Goal: Information Seeking & Learning: Learn about a topic

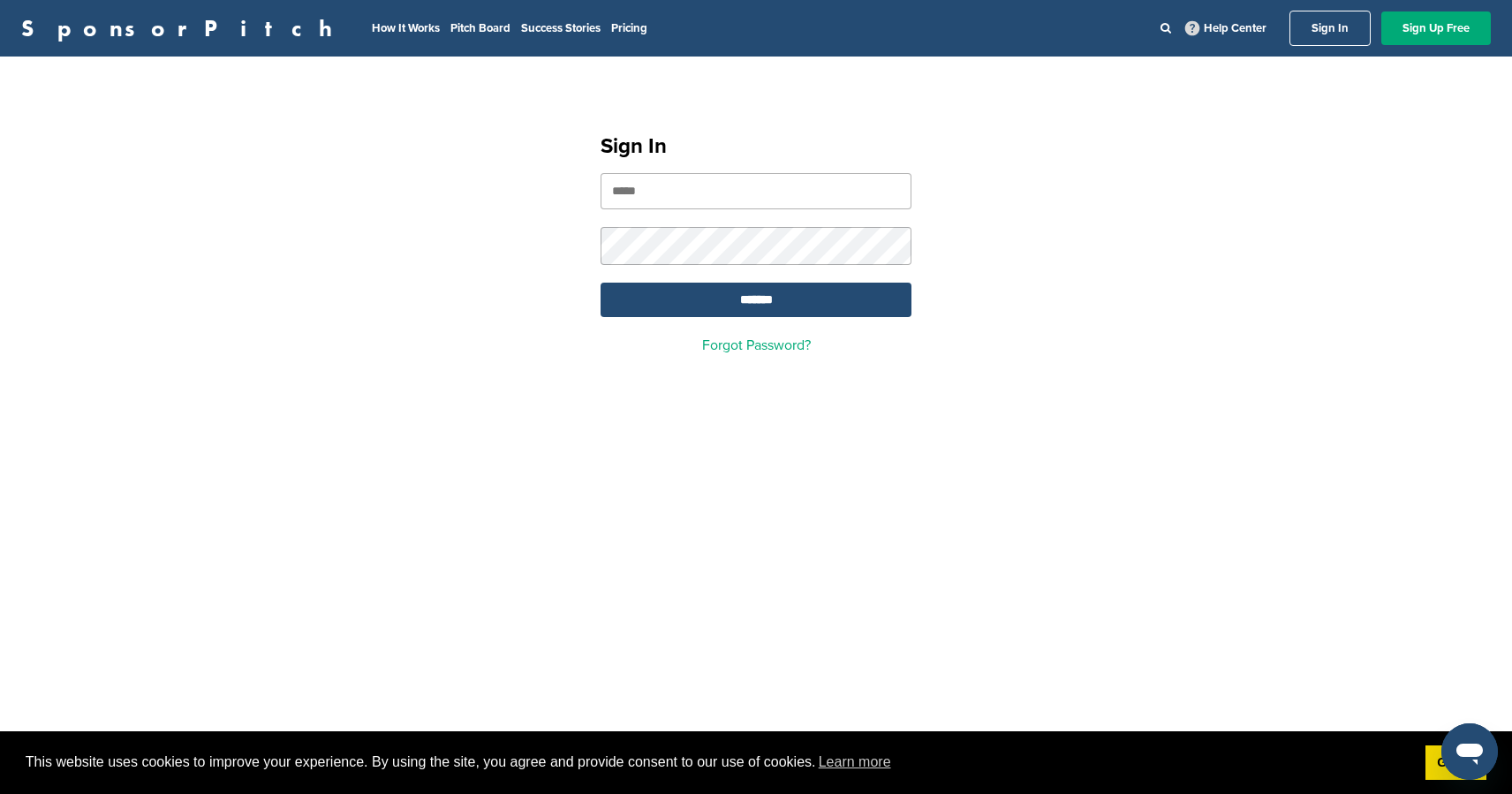
type input "**********"
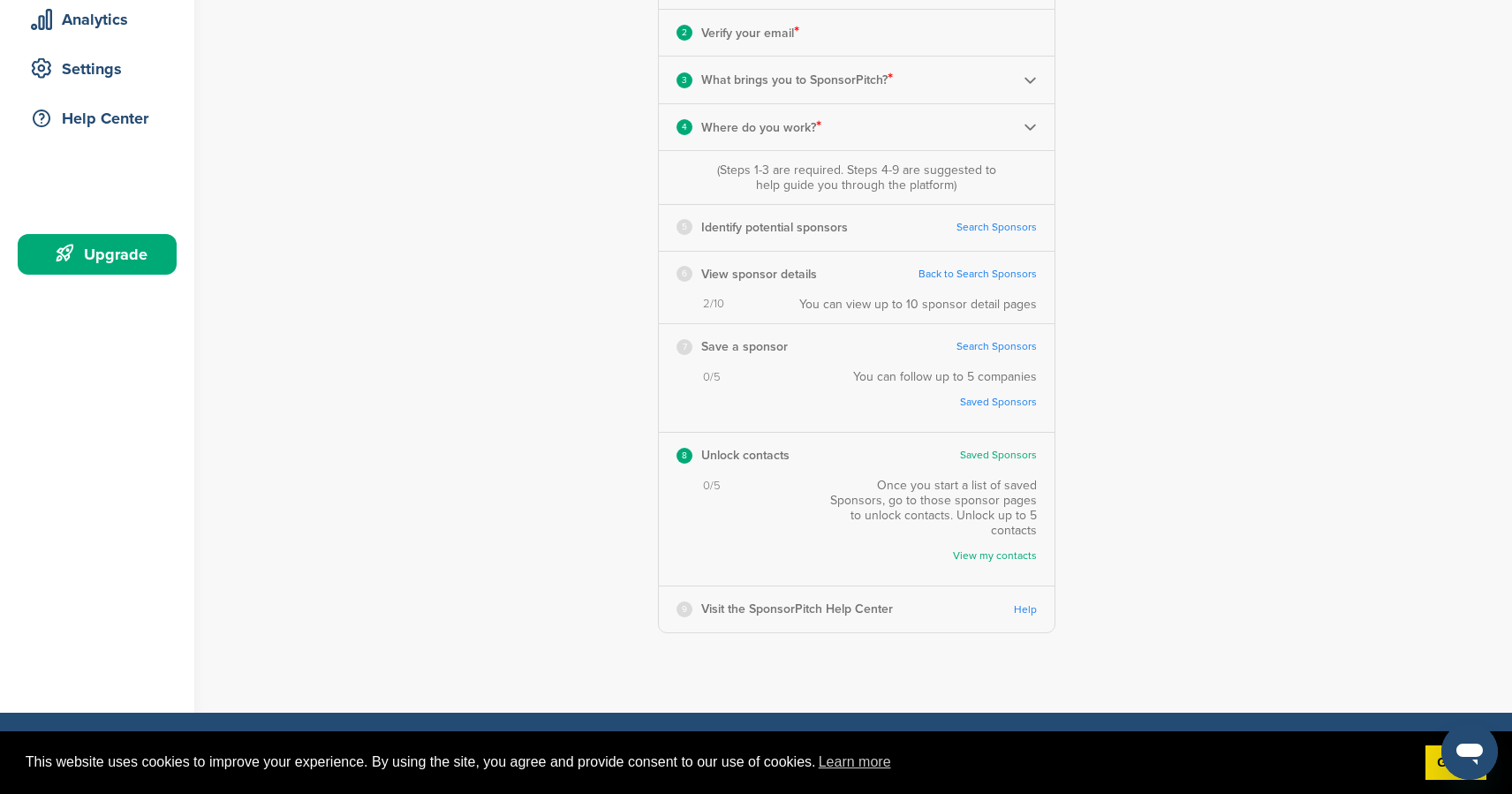
scroll to position [339, 0]
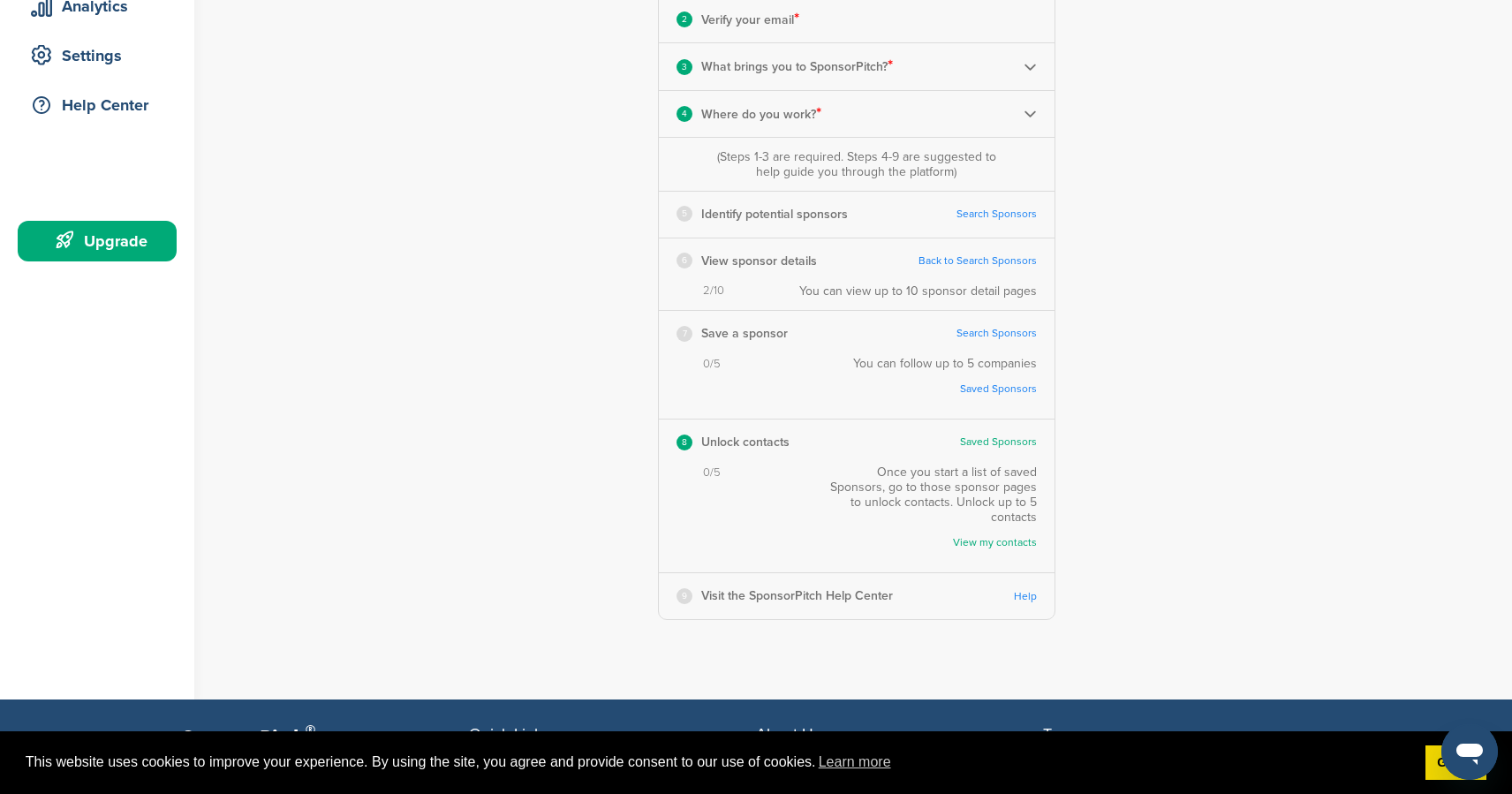
click at [1005, 222] on div "5 Identify potential sponsors Search Sponsors" at bounding box center [856, 214] width 395 height 45
click at [1004, 212] on link "Search Sponsors" at bounding box center [997, 215] width 80 height 13
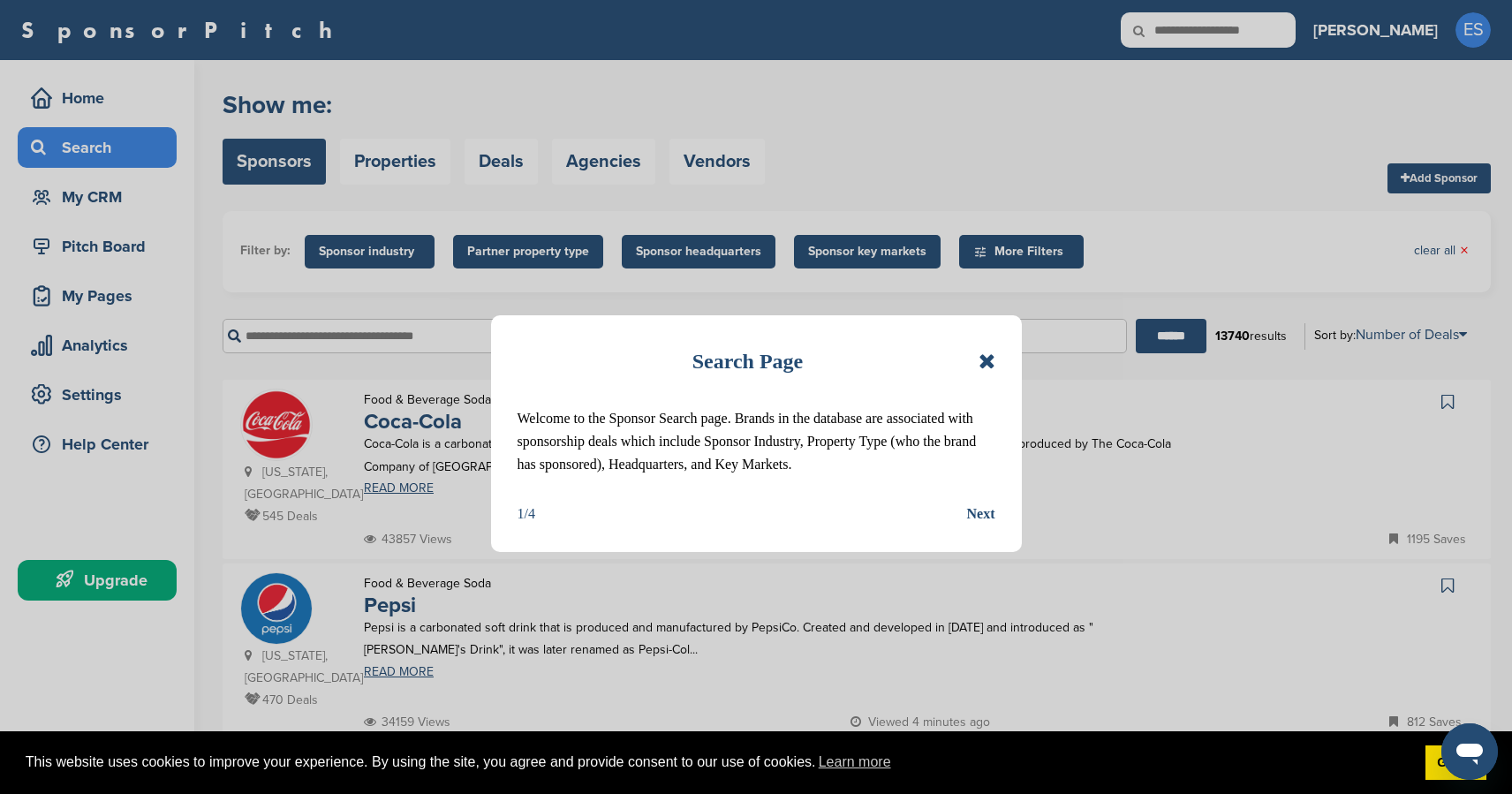
click at [982, 514] on div "Next" at bounding box center [982, 514] width 29 height 23
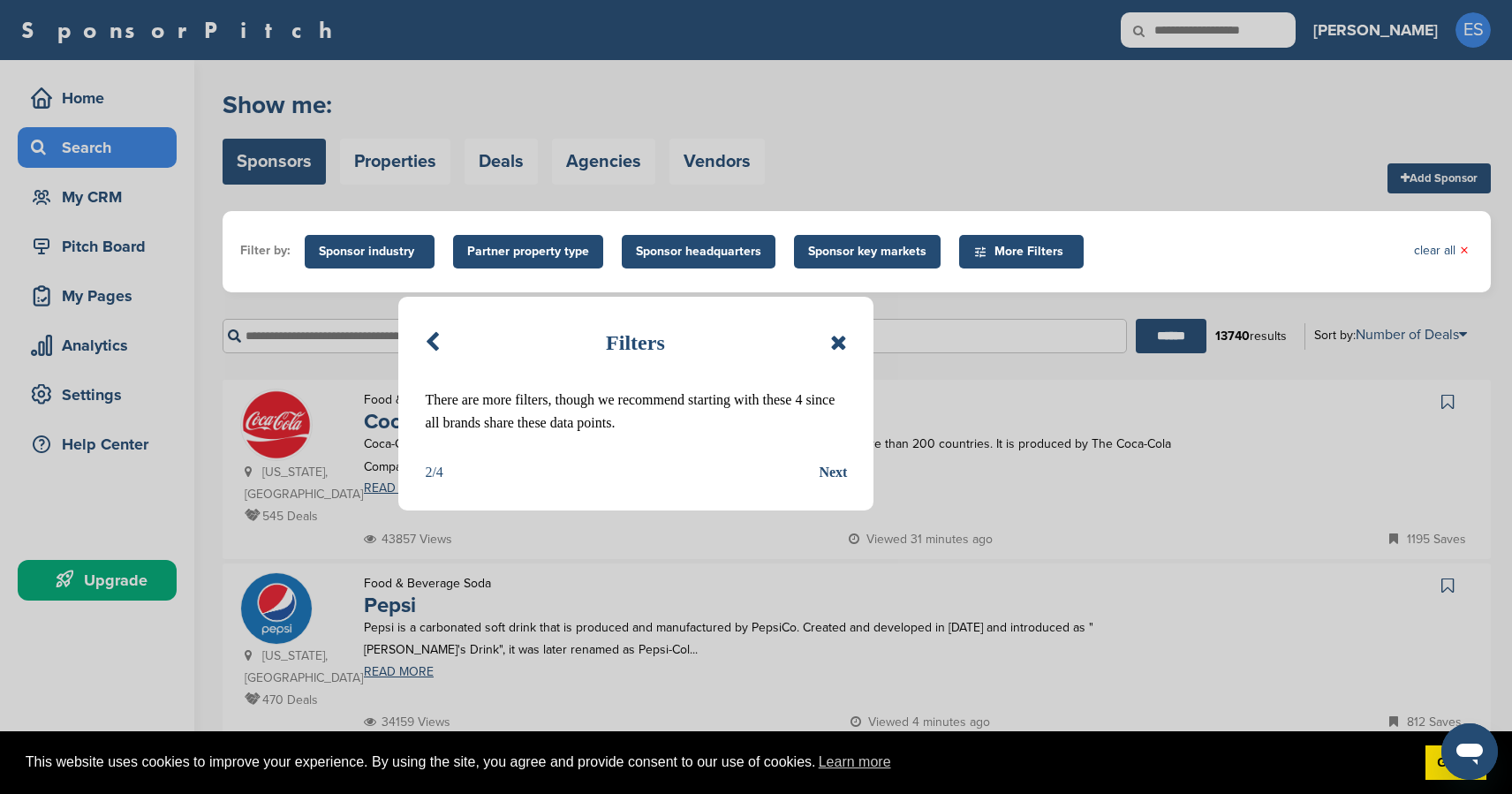
click at [425, 339] on icon at bounding box center [433, 343] width 15 height 21
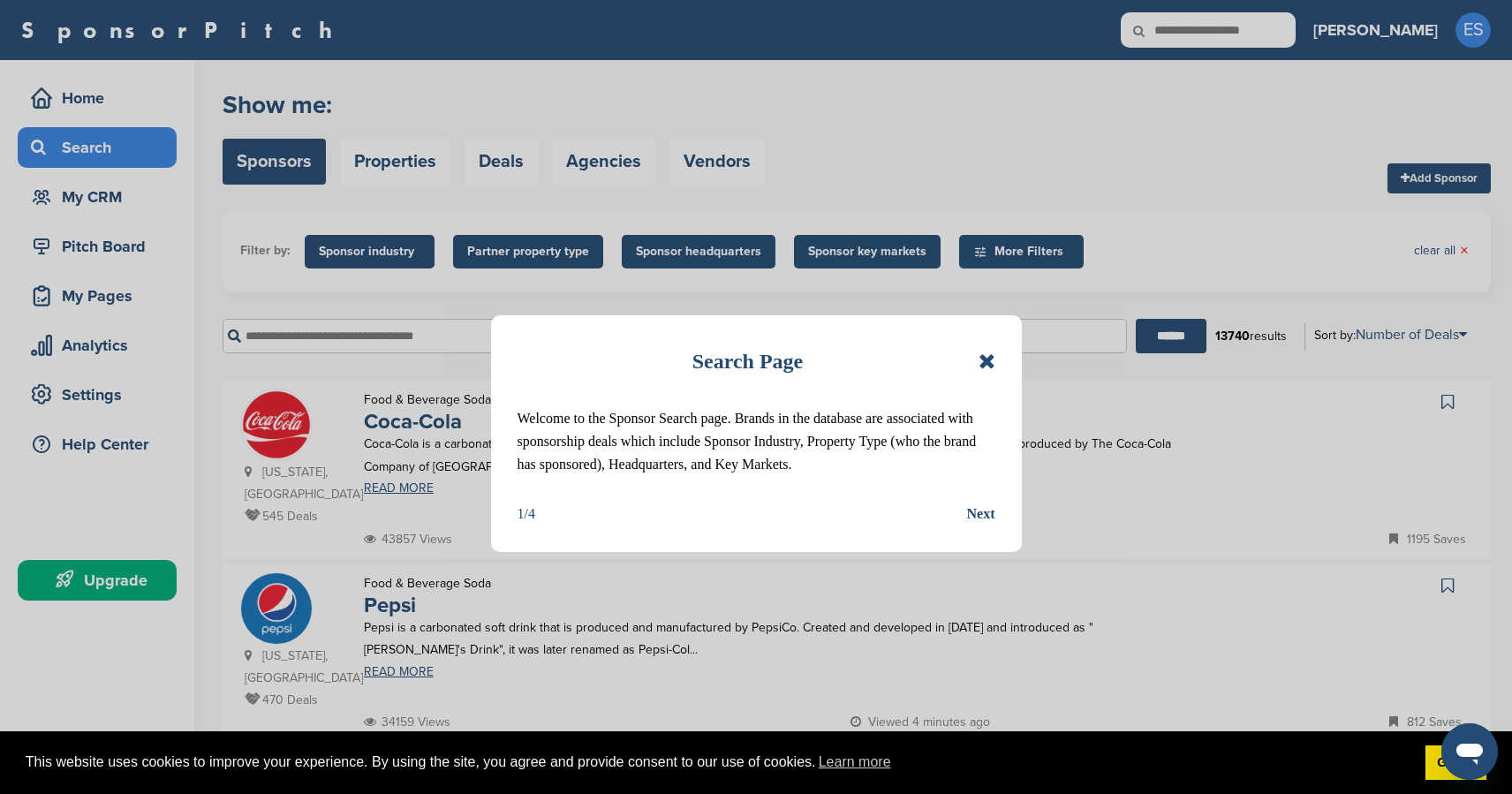
click at [988, 511] on div "Next" at bounding box center [982, 514] width 29 height 23
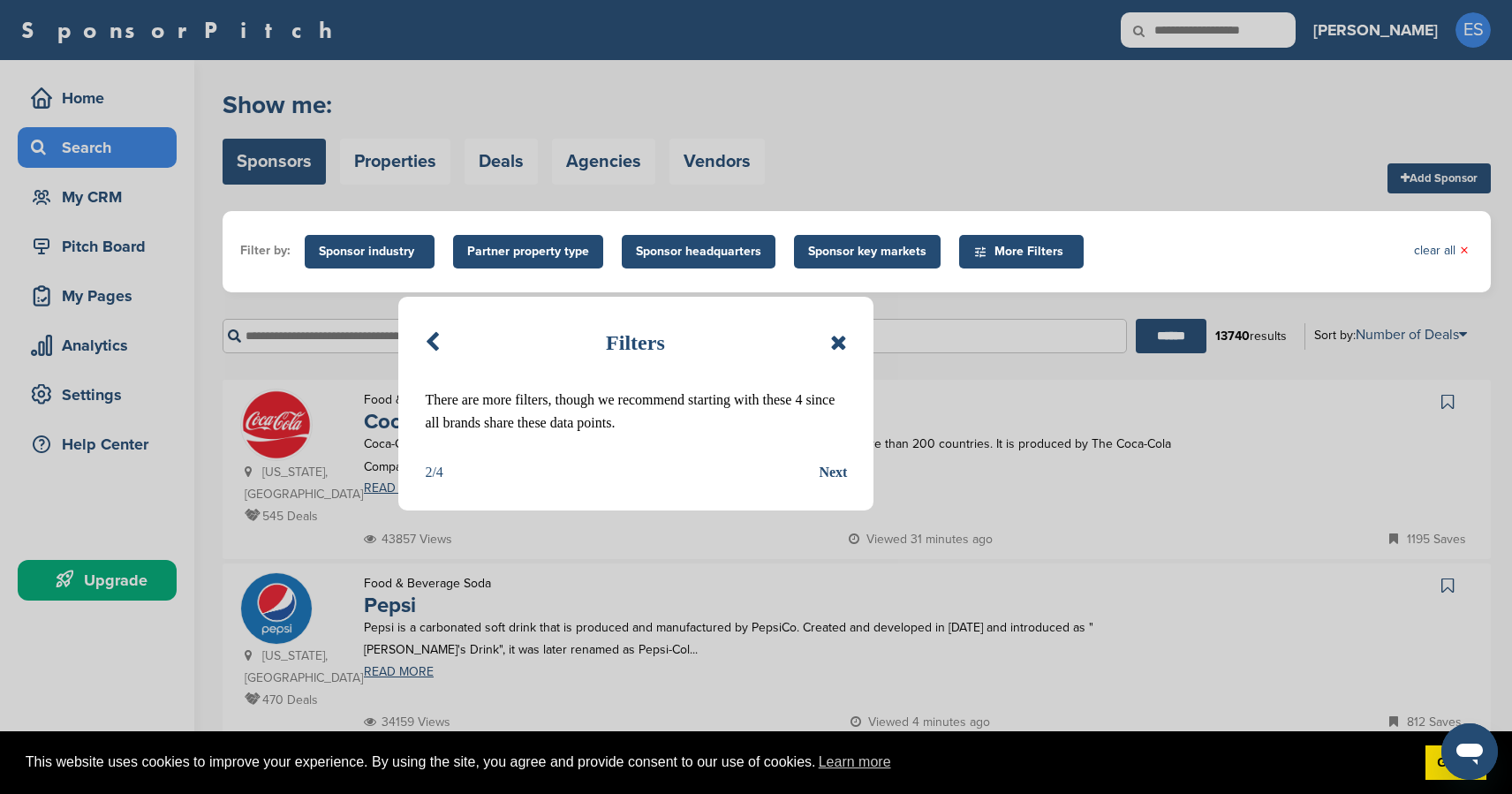
click at [830, 463] on div "Next" at bounding box center [833, 472] width 29 height 23
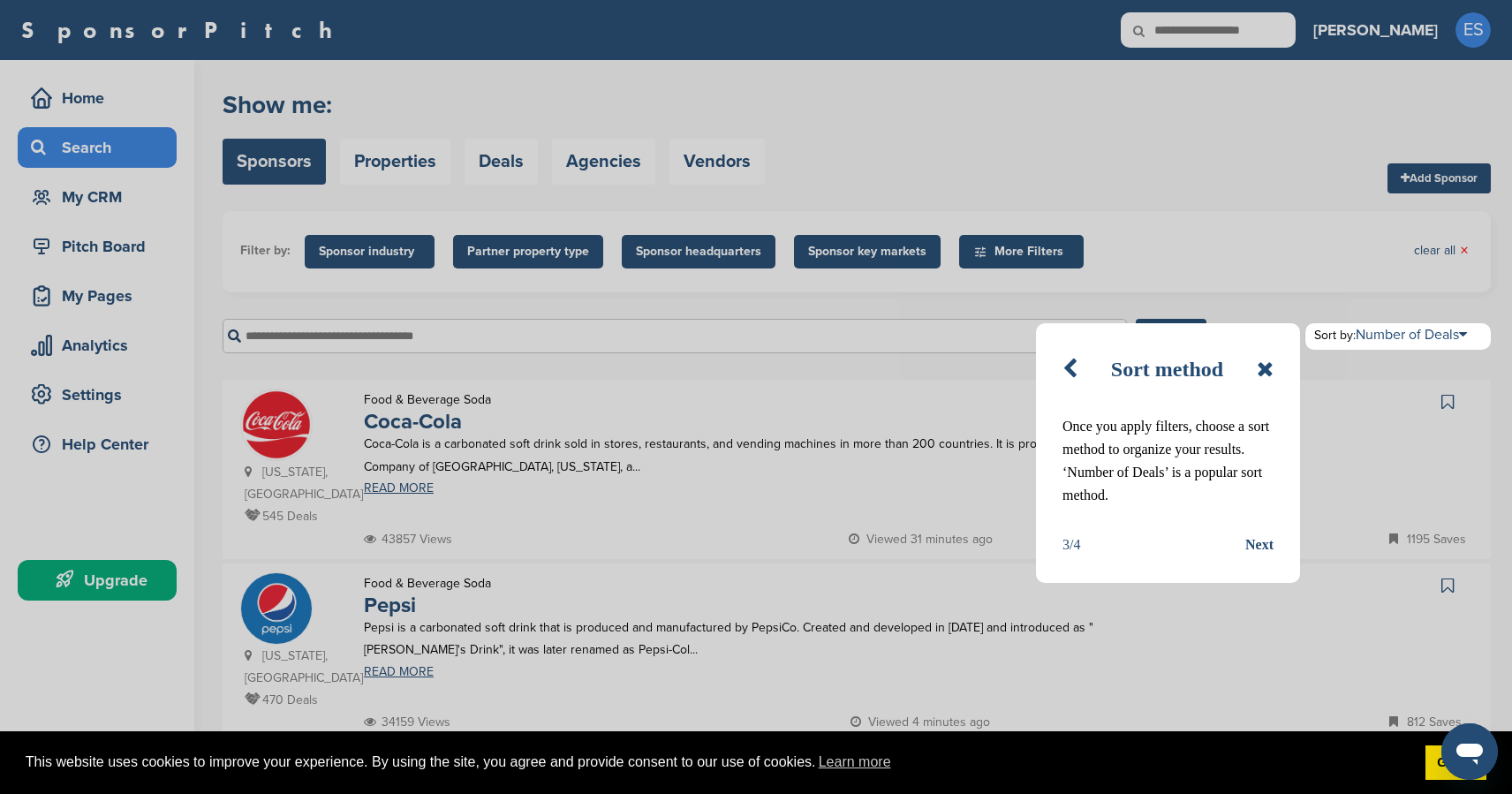
click at [1260, 544] on div "Next" at bounding box center [1259, 545] width 29 height 23
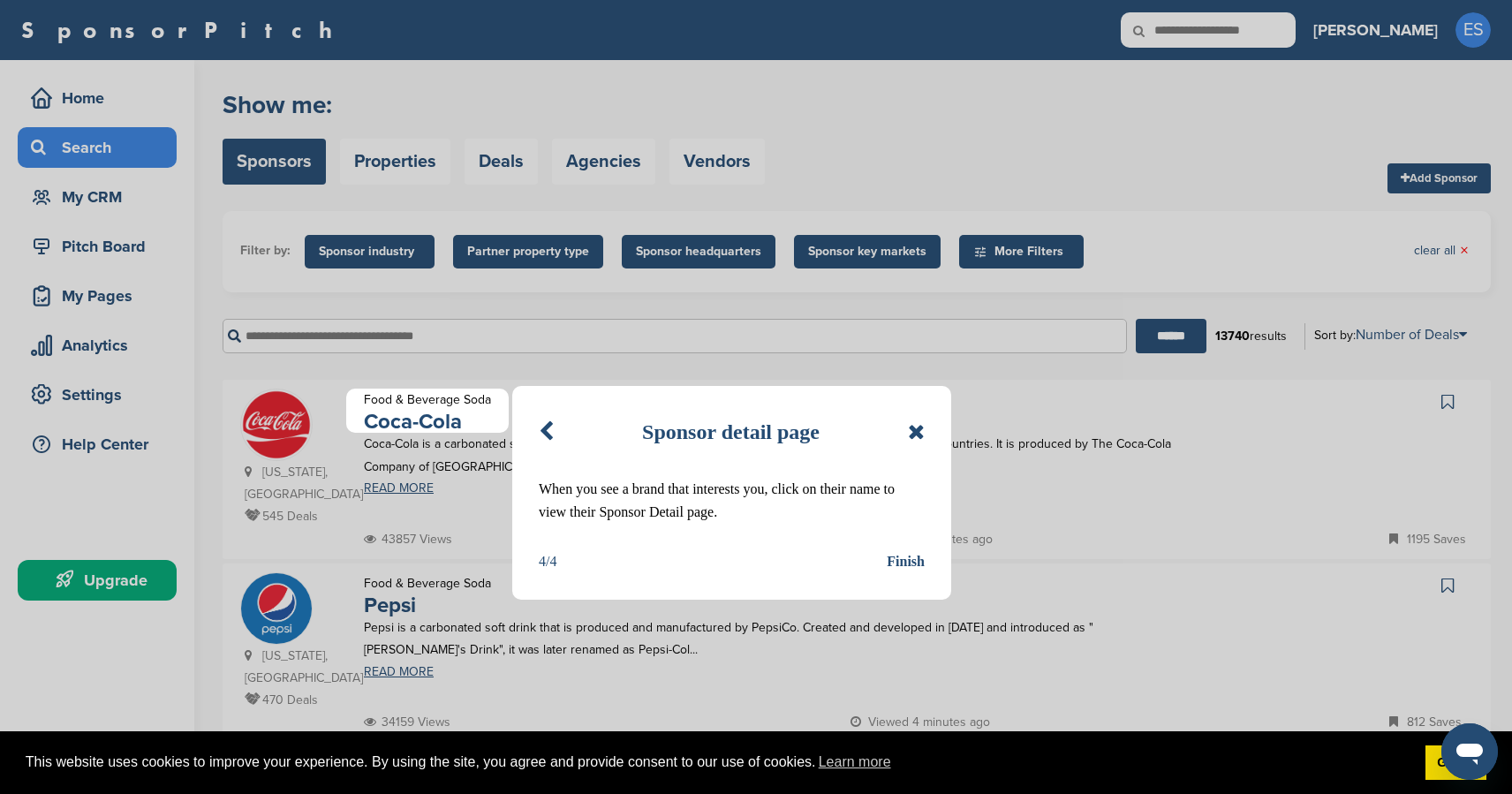
click at [909, 555] on div "Finish" at bounding box center [906, 562] width 38 height 23
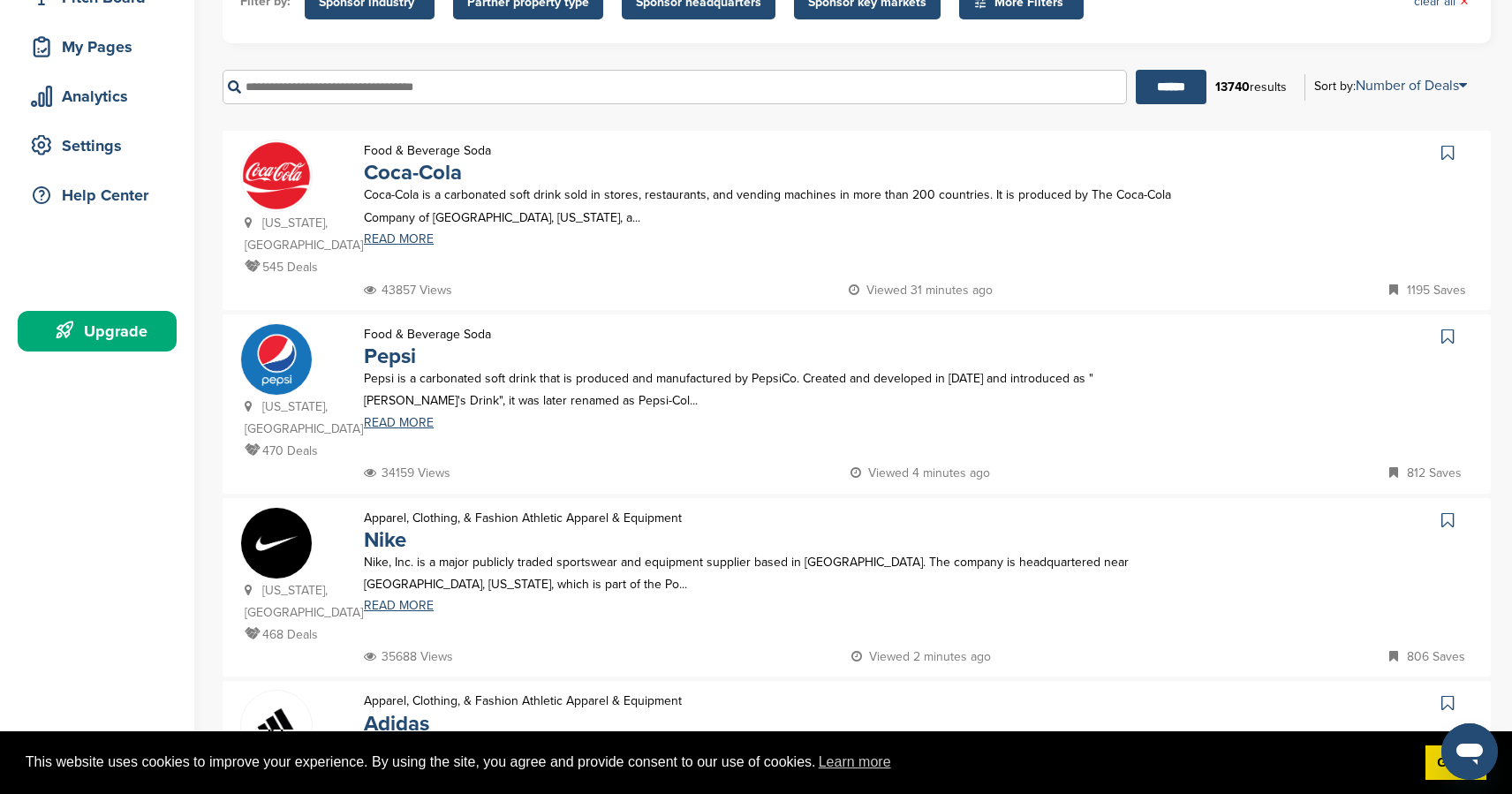
scroll to position [284, 0]
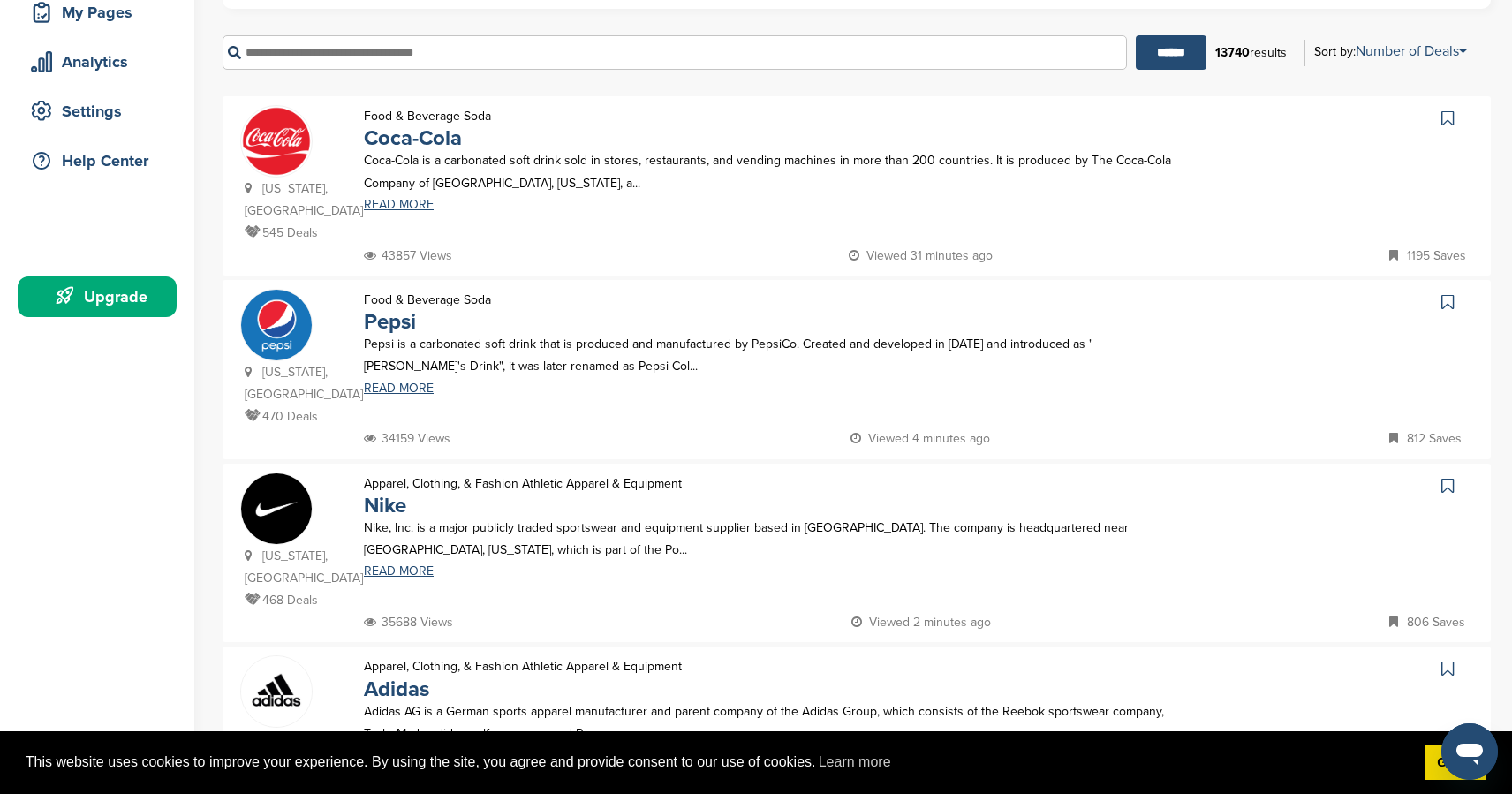
click at [356, 49] on input "text" at bounding box center [674, 53] width 904 height 34
click at [1136, 35] on input "******" at bounding box center [1171, 53] width 71 height 34
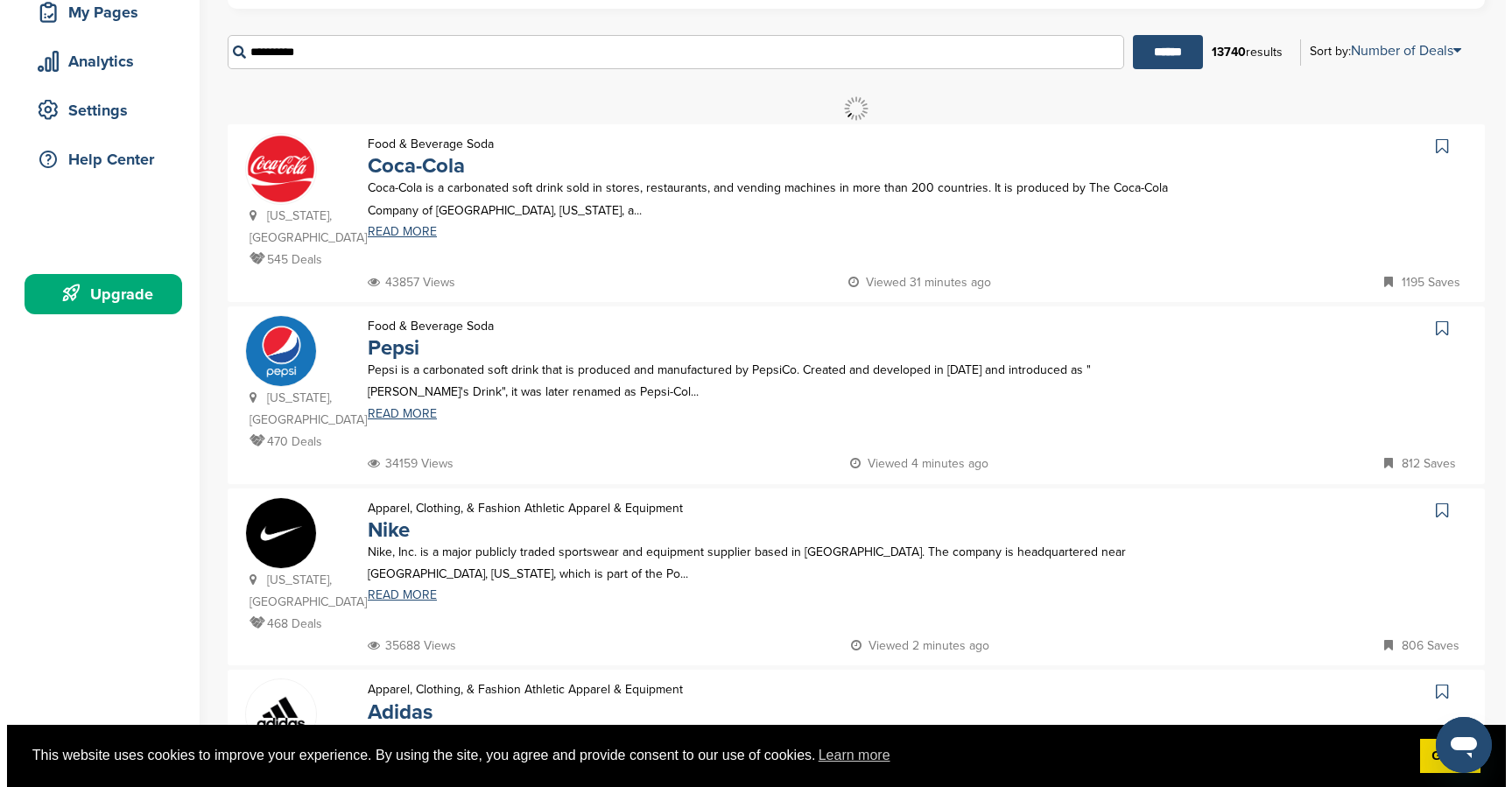
scroll to position [0, 0]
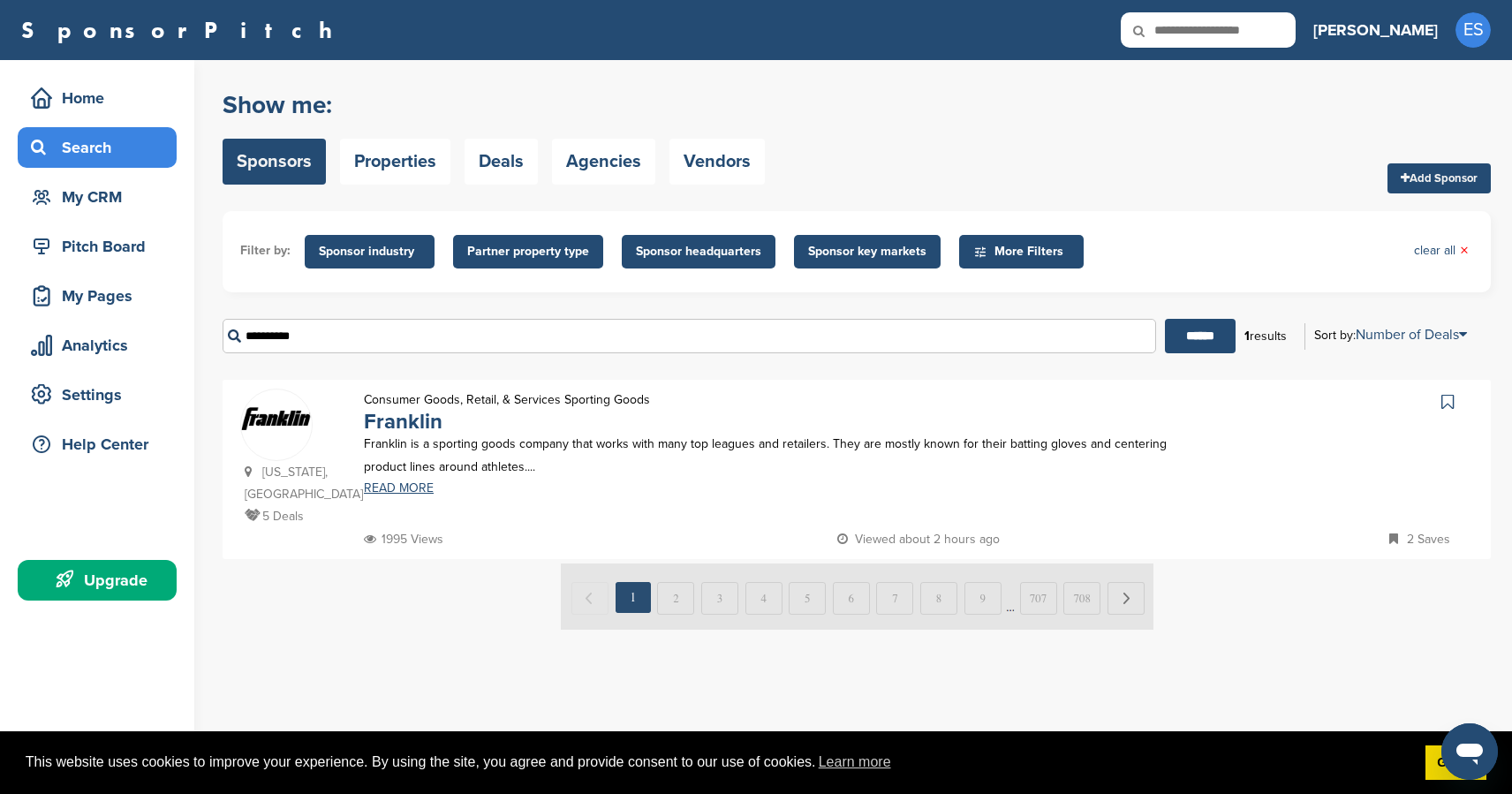
drag, startPoint x: 388, startPoint y: 336, endPoint x: 177, endPoint y: 311, distance: 212.5
click at [177, 311] on div "Home Search My CRM Pitch Board My Pages Analytics Settings Help Center Upgrade …" at bounding box center [756, 427] width 1512 height 734
type input "**********"
click at [1164, 319] on input "******" at bounding box center [1200, 336] width 71 height 34
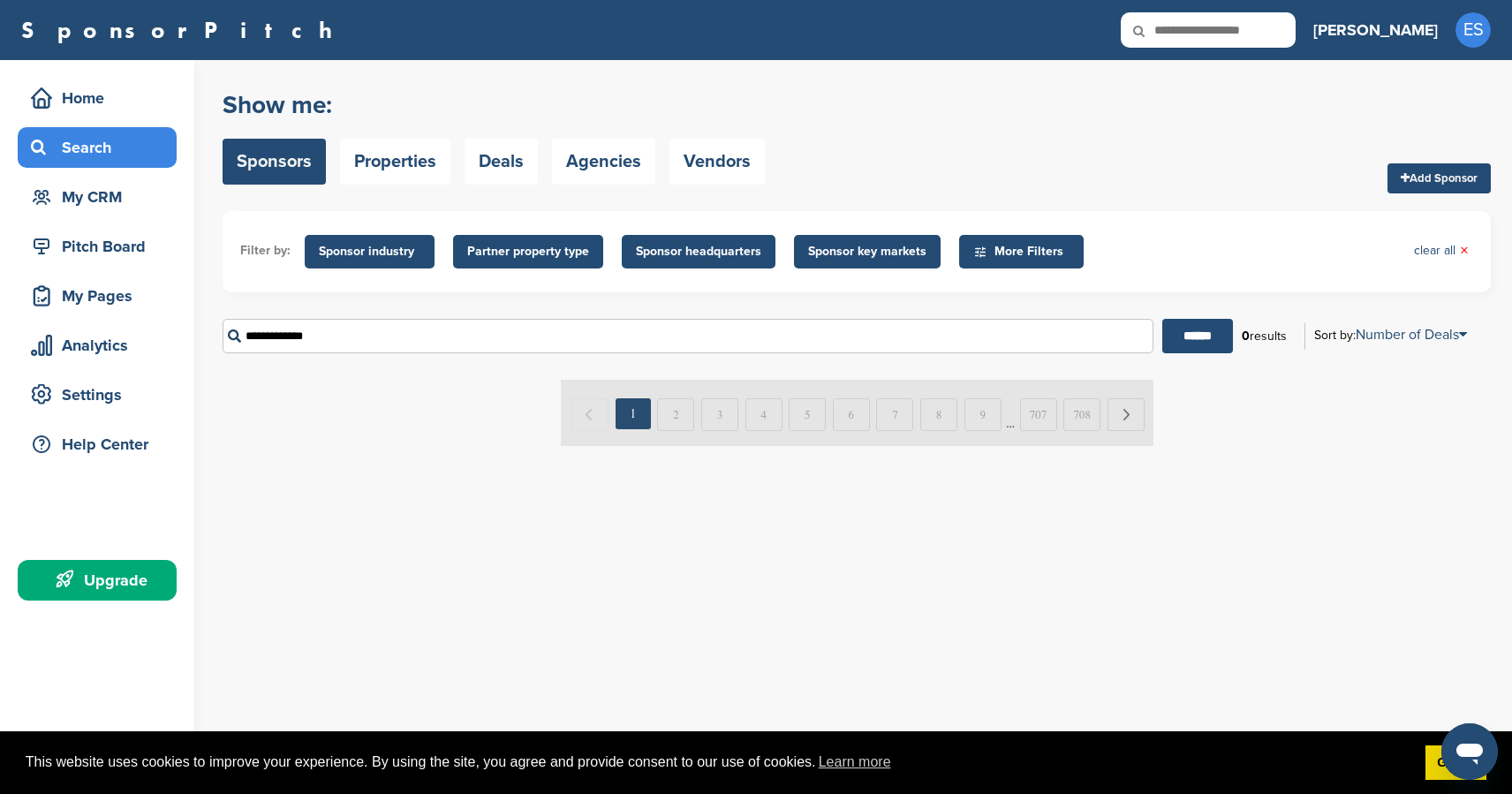
drag, startPoint x: 366, startPoint y: 330, endPoint x: 208, endPoint y: 330, distance: 158.0
click at [208, 330] on div "Home Search My CRM Pitch Board My Pages Analytics Settings Help Center Upgrade …" at bounding box center [756, 427] width 1512 height 734
click at [372, 244] on span "Sponsor industry" at bounding box center [370, 252] width 102 height 19
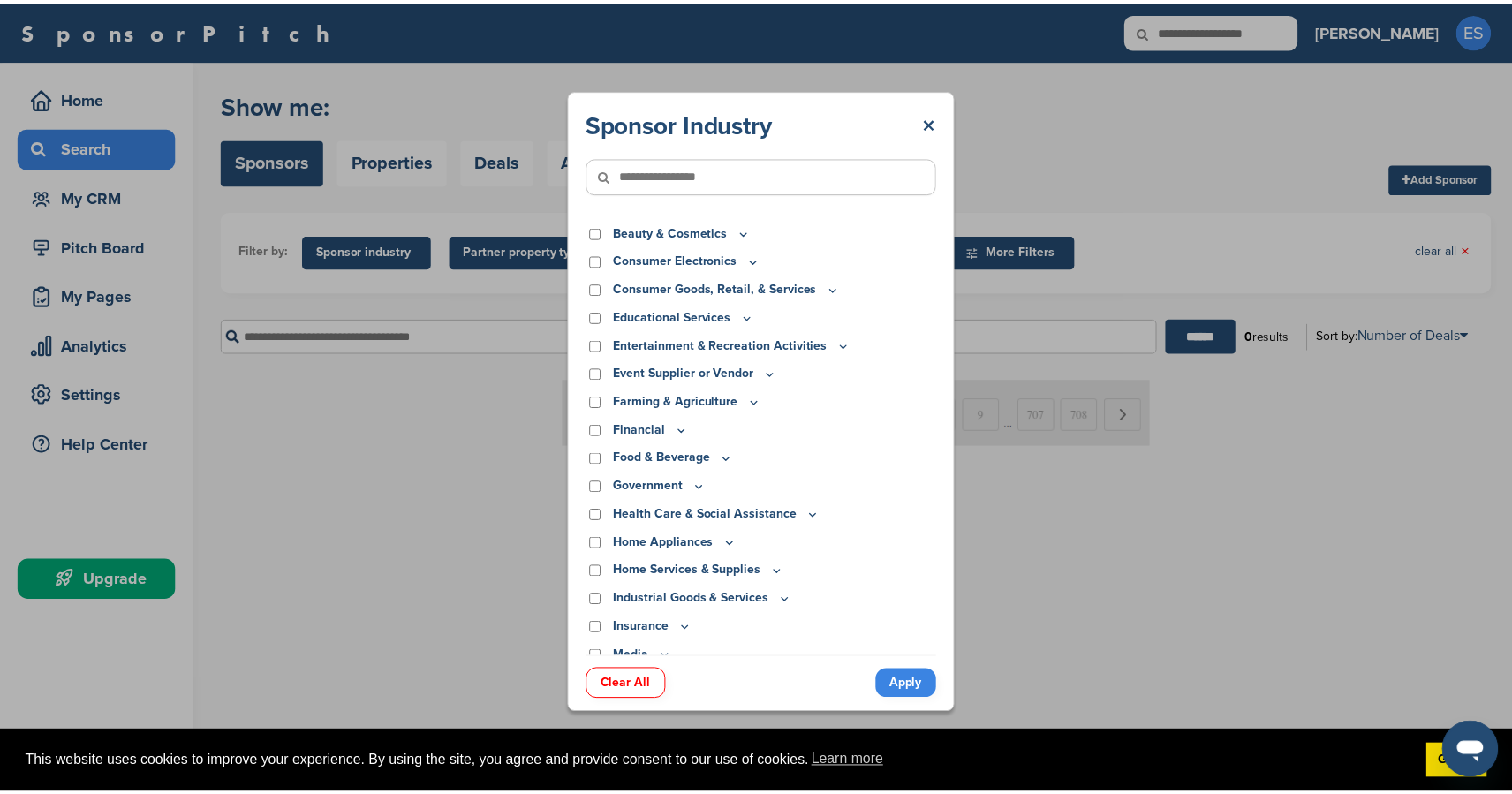
scroll to position [57, 0]
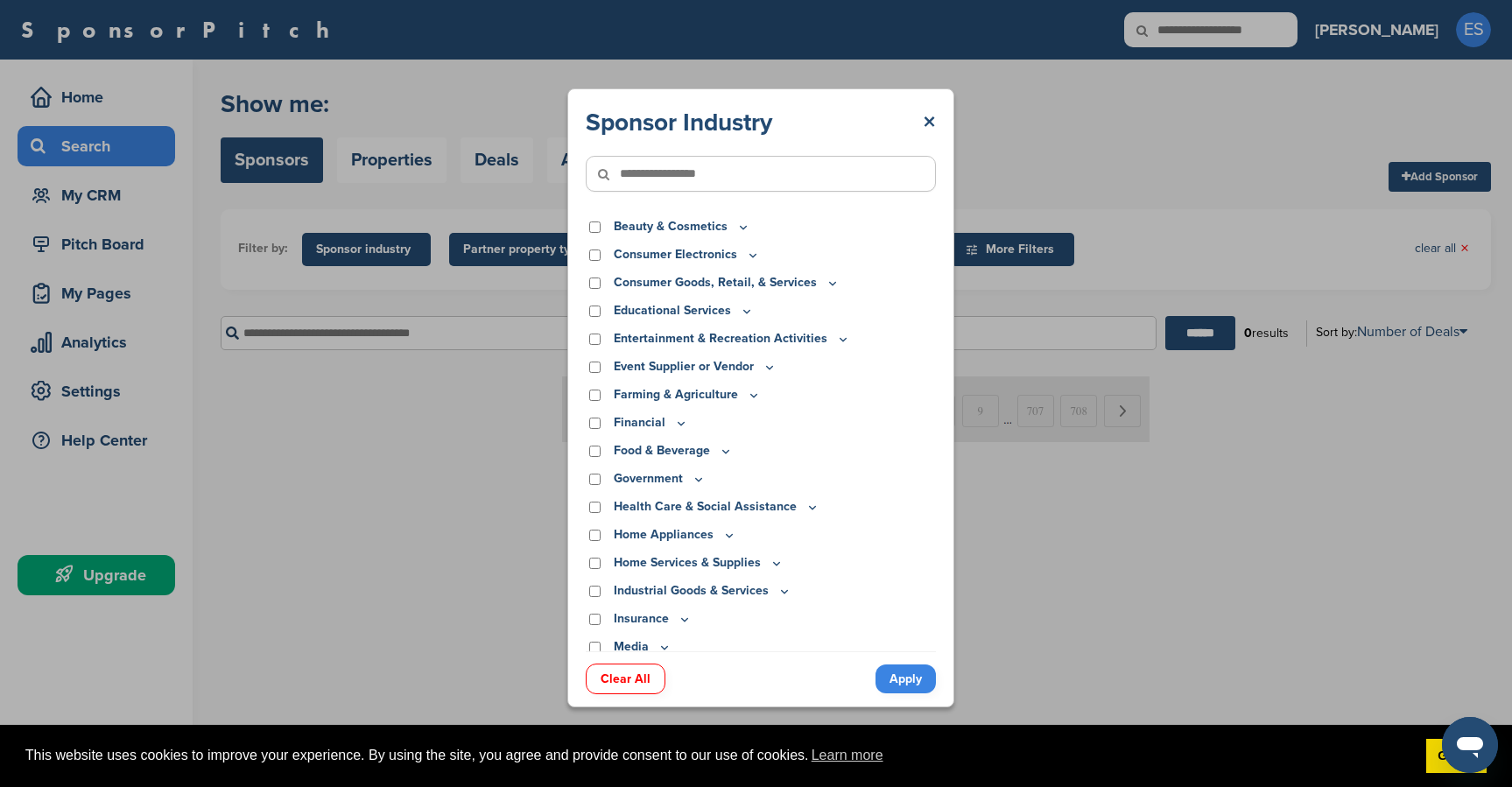
click at [756, 340] on p "Entertainment & Recreation Activities" at bounding box center [732, 339] width 236 height 19
click at [836, 338] on icon at bounding box center [843, 340] width 14 height 15
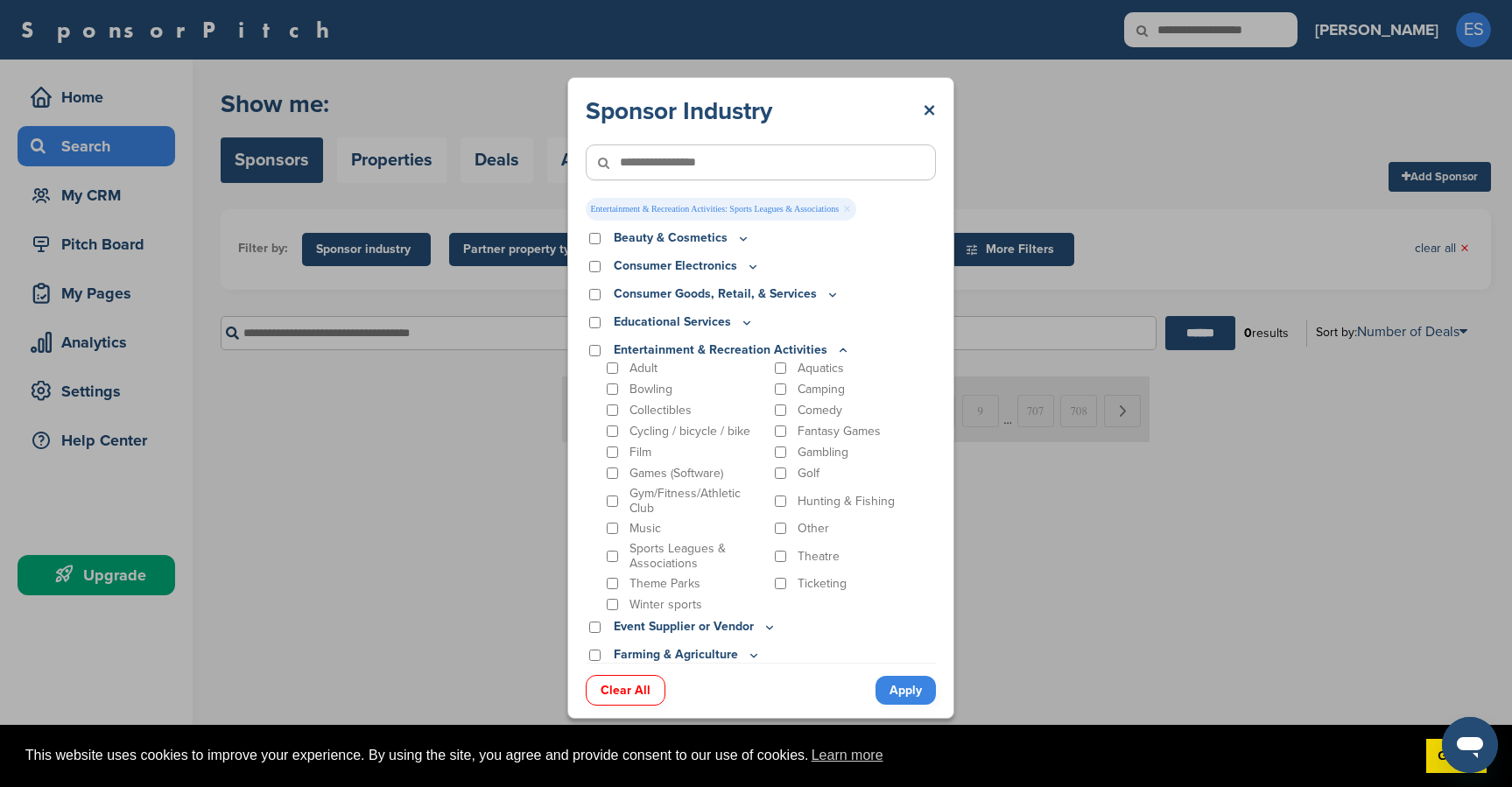
click at [895, 685] on link "Apply" at bounding box center [905, 690] width 61 height 28
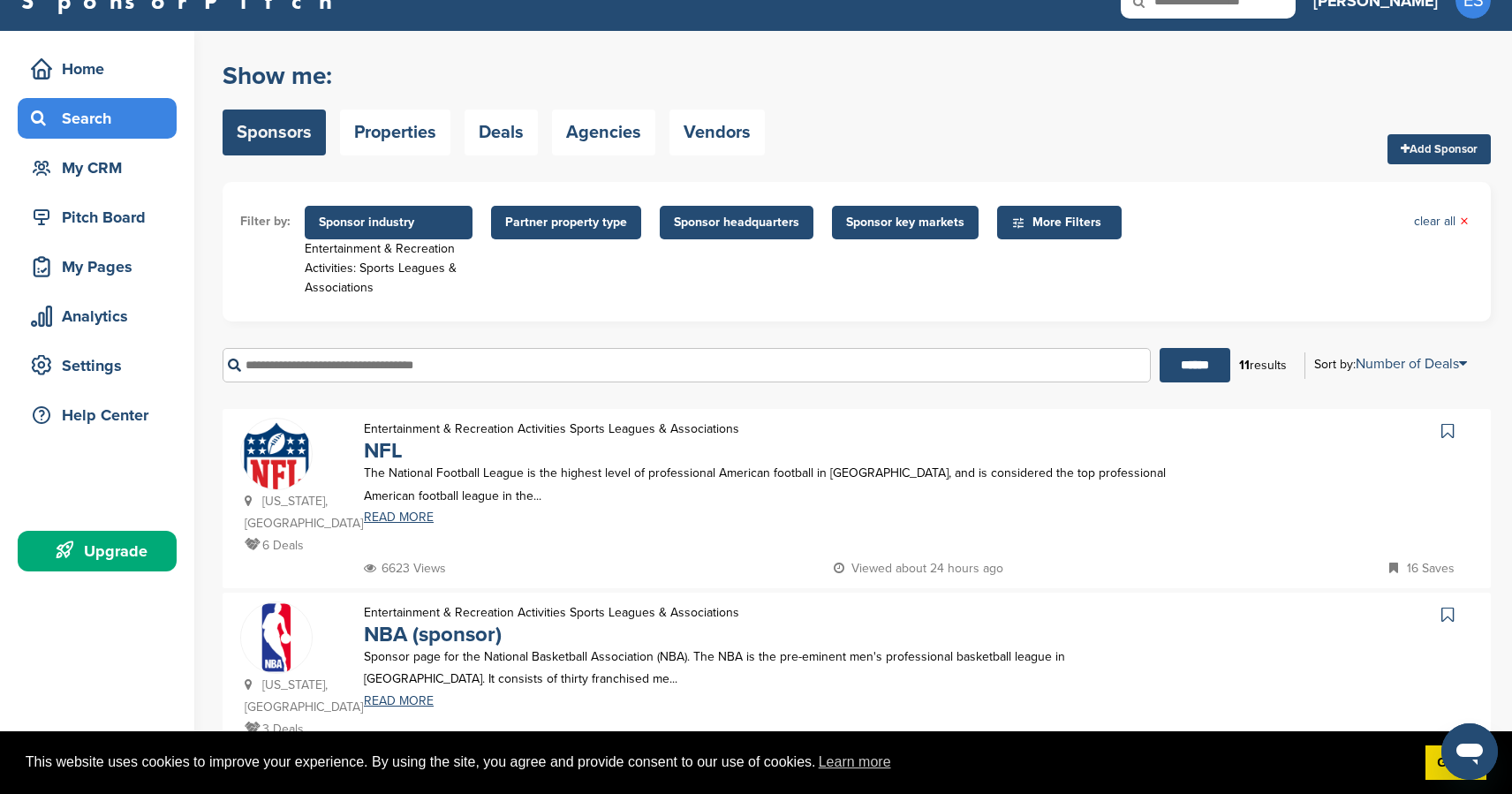
scroll to position [0, 0]
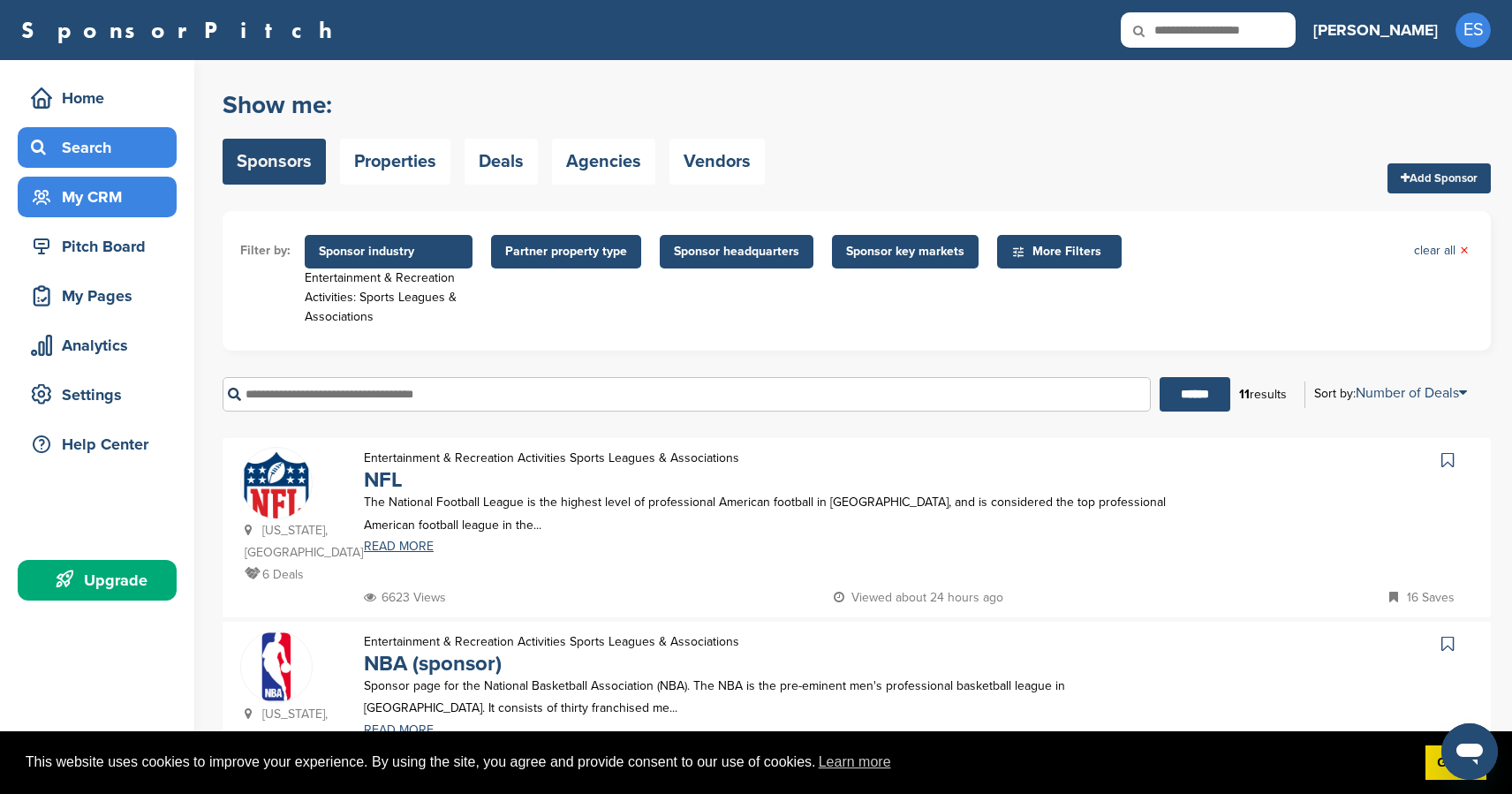
click at [67, 187] on div "My CRM" at bounding box center [102, 196] width 150 height 32
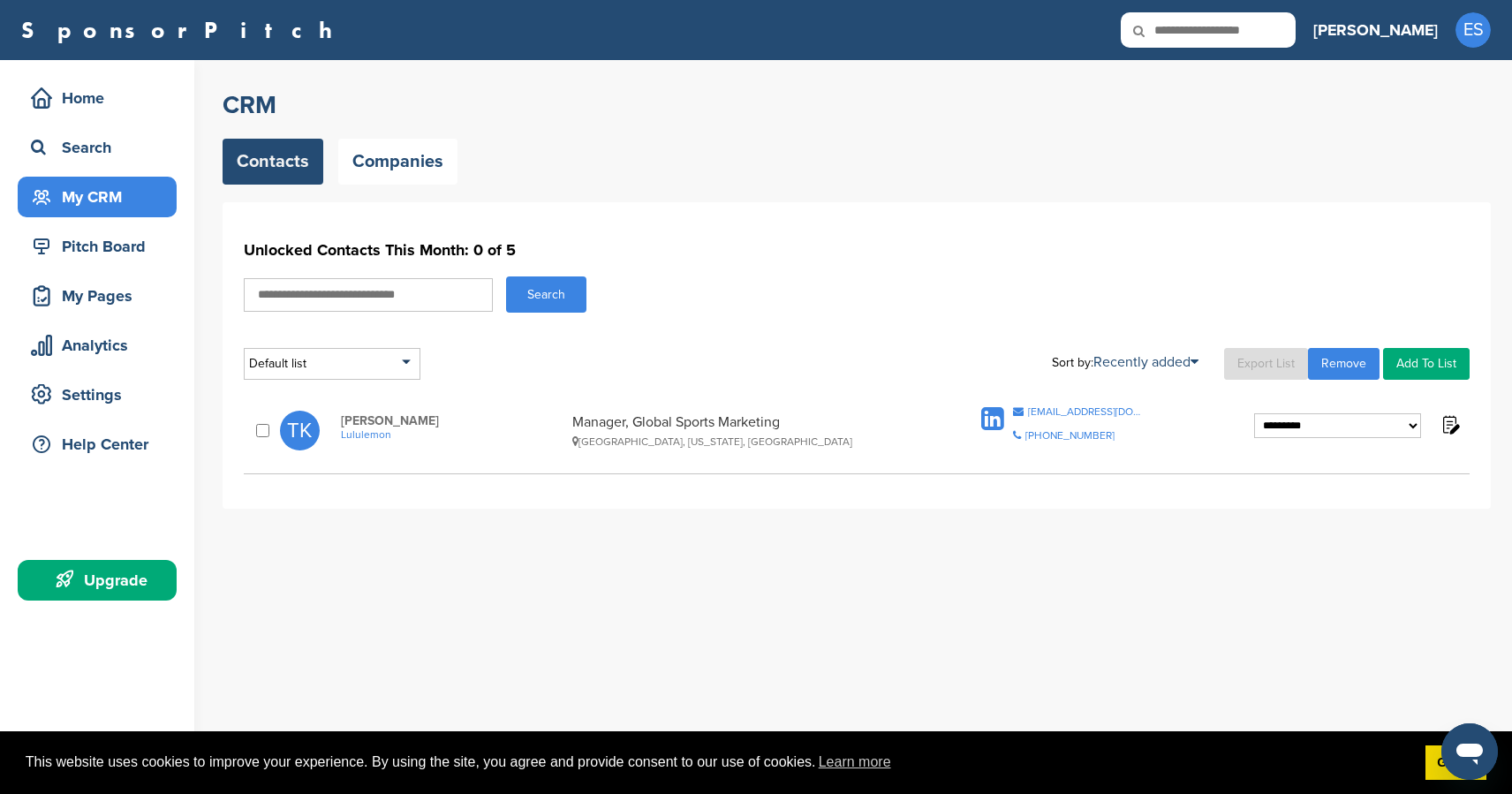
click at [359, 434] on span "Lululemon" at bounding box center [452, 434] width 222 height 12
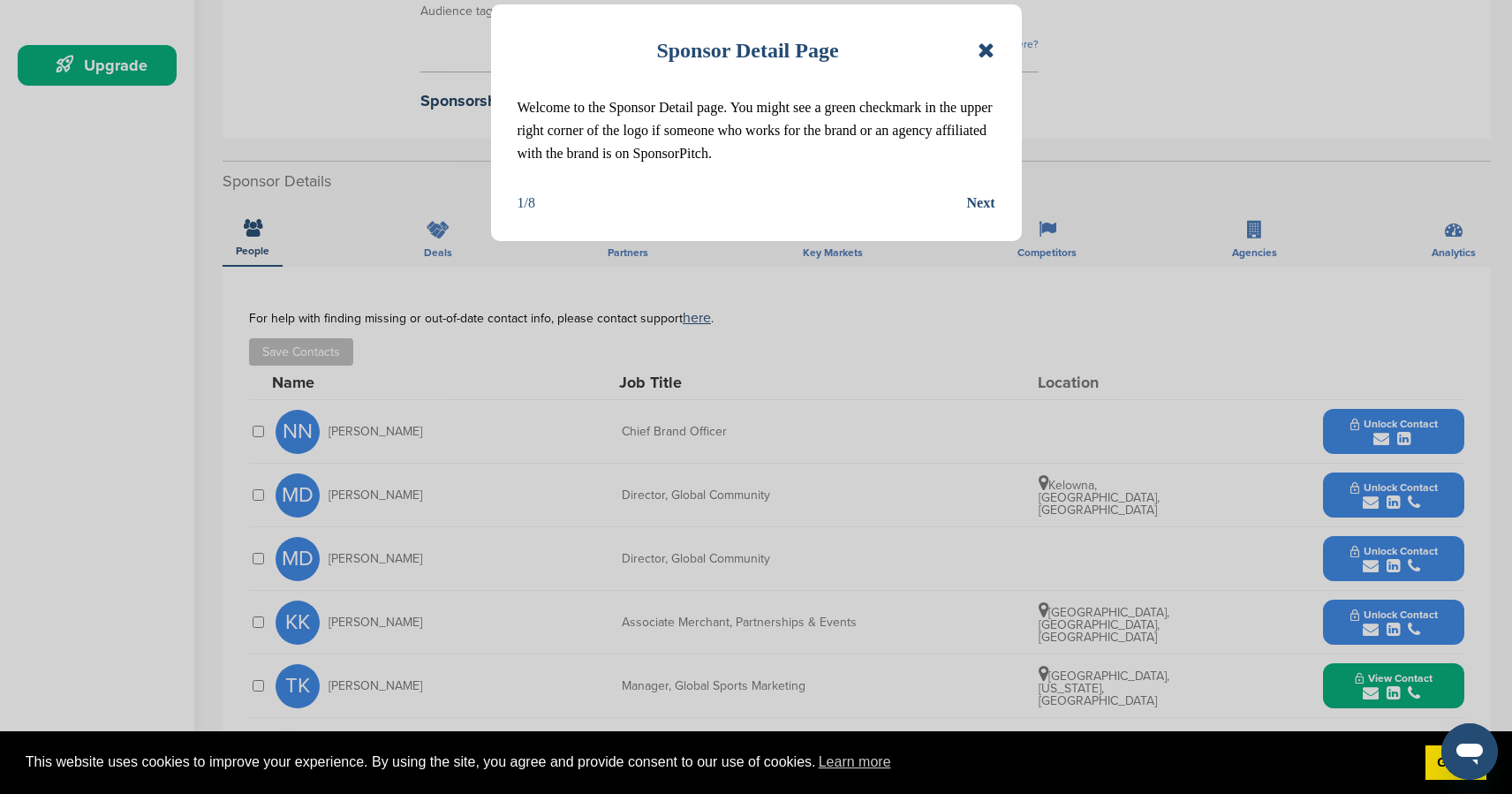
scroll to position [349, 0]
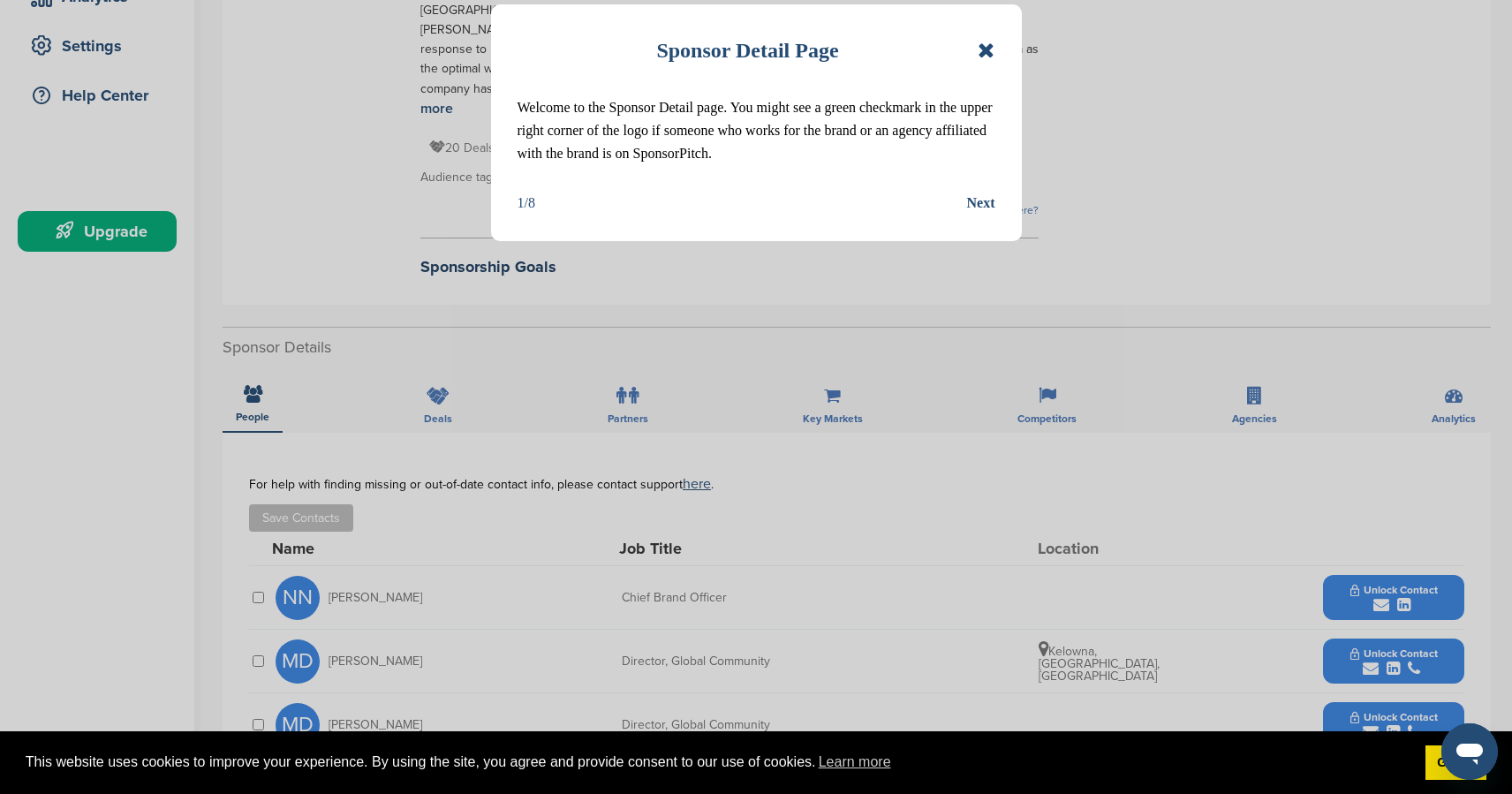
click at [975, 201] on div "Next" at bounding box center [982, 203] width 29 height 23
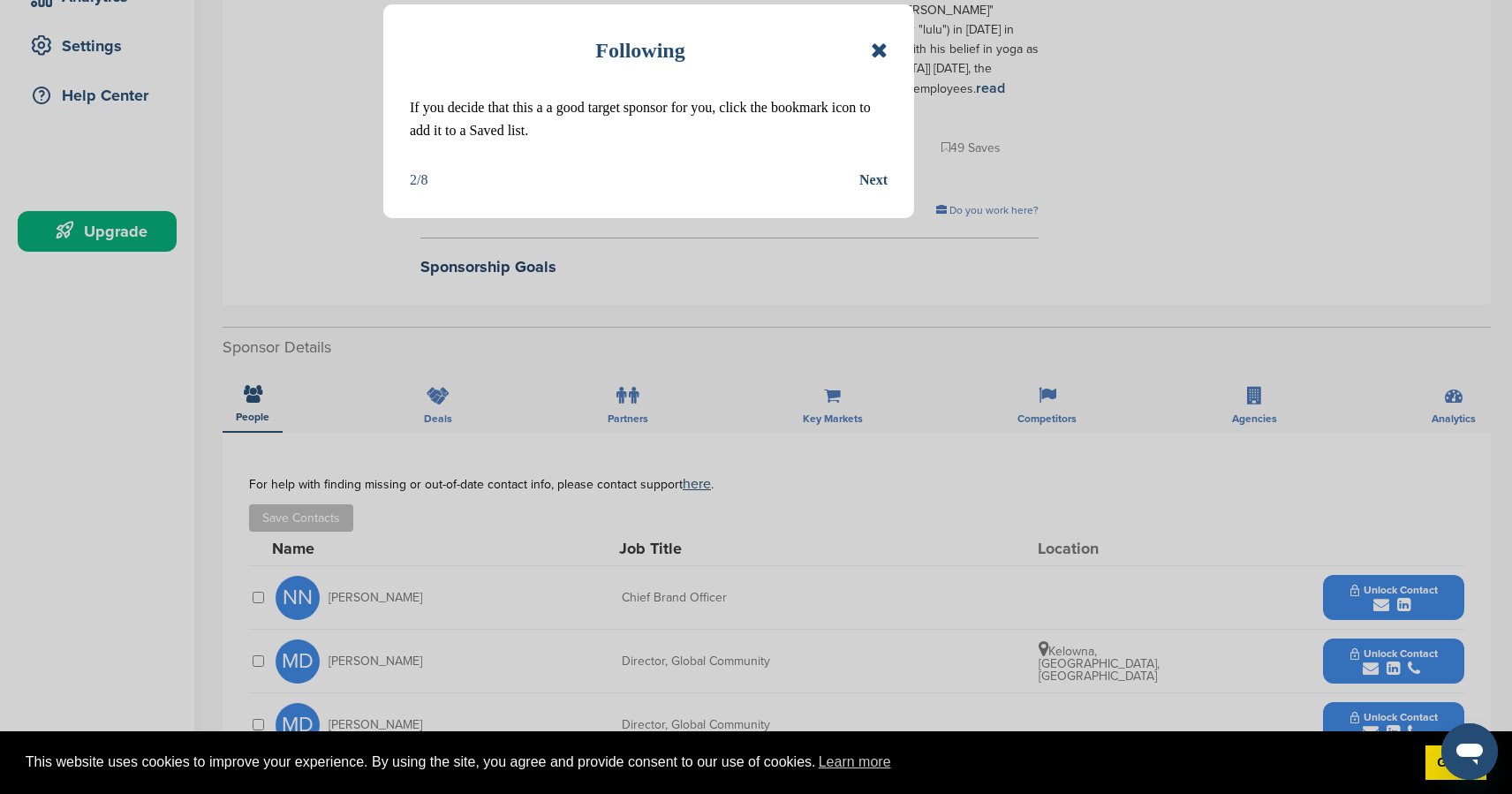
click at [880, 182] on div "Next" at bounding box center [873, 180] width 29 height 23
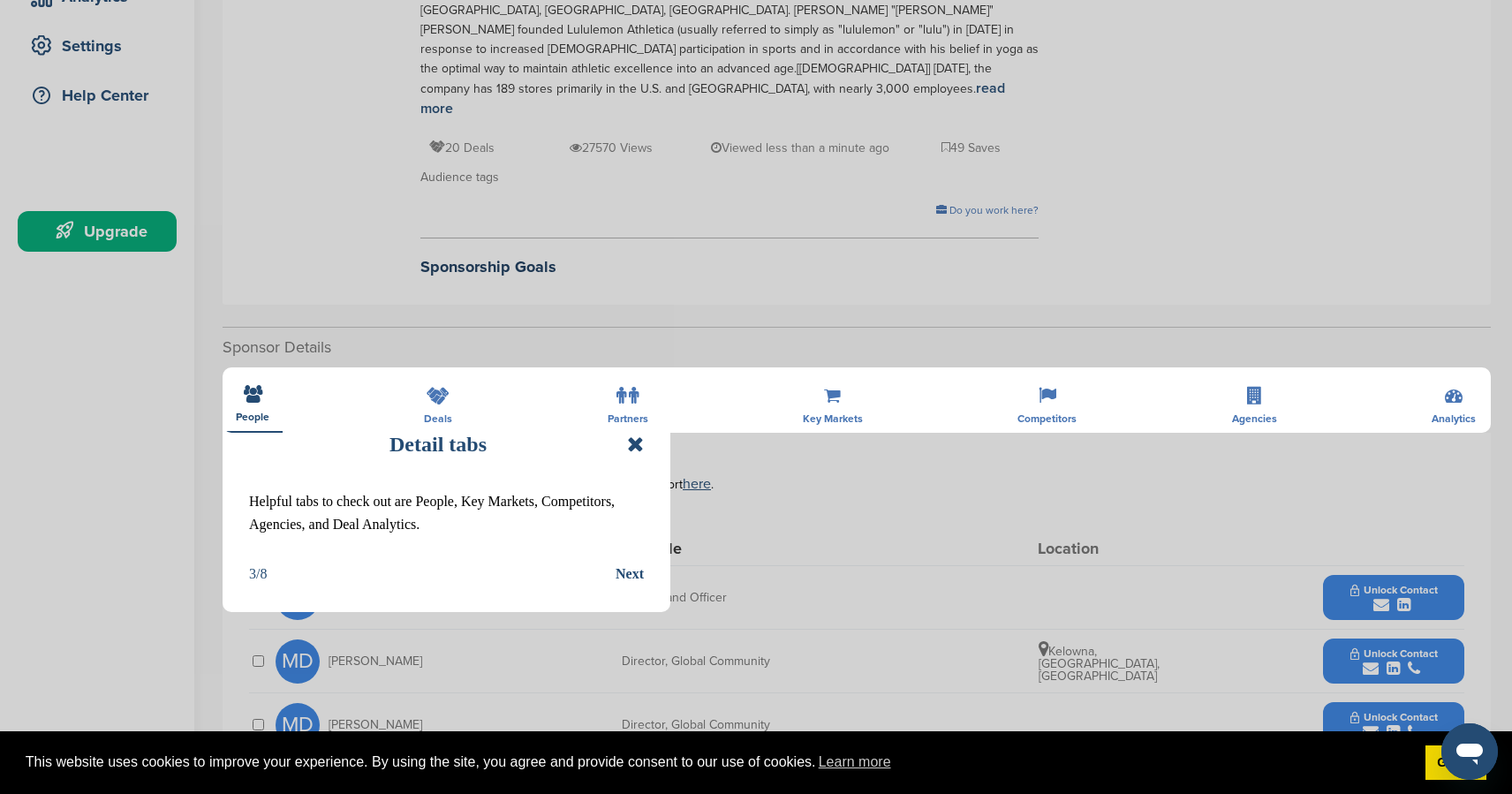
click at [634, 576] on div "Next" at bounding box center [630, 574] width 29 height 23
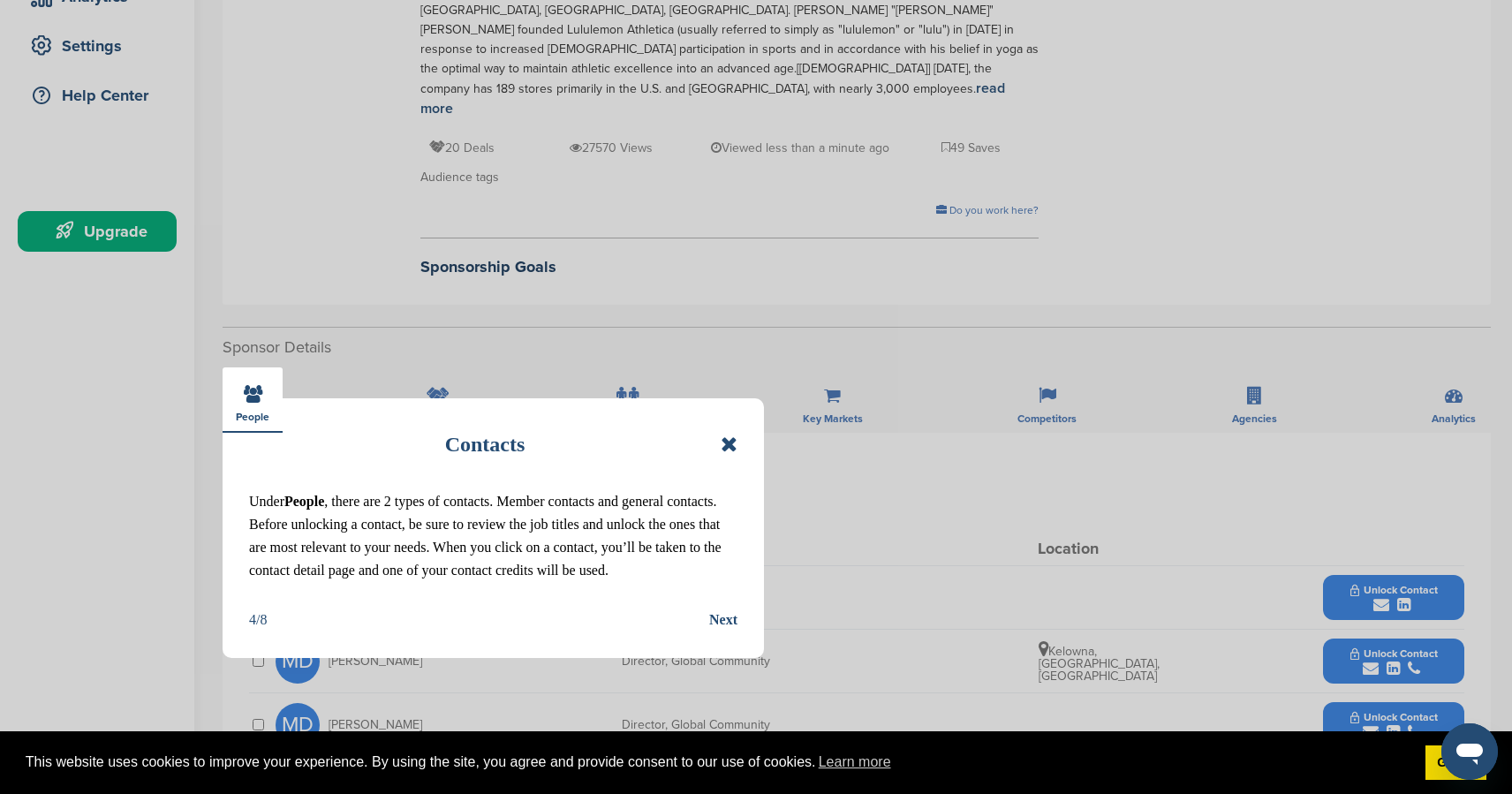
click at [728, 618] on div "Next" at bounding box center [724, 620] width 29 height 23
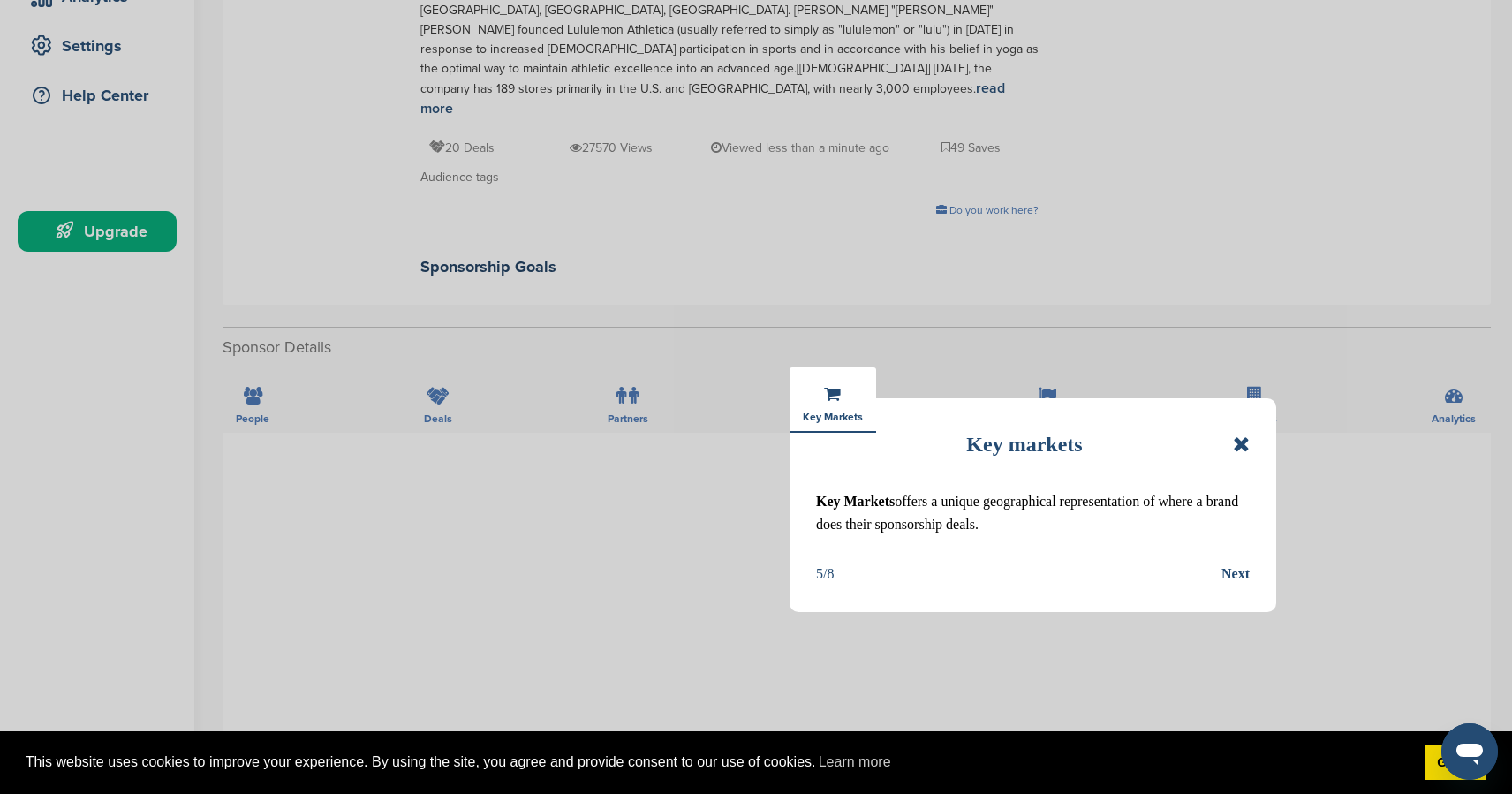
click at [1224, 579] on div "Next" at bounding box center [1236, 574] width 29 height 23
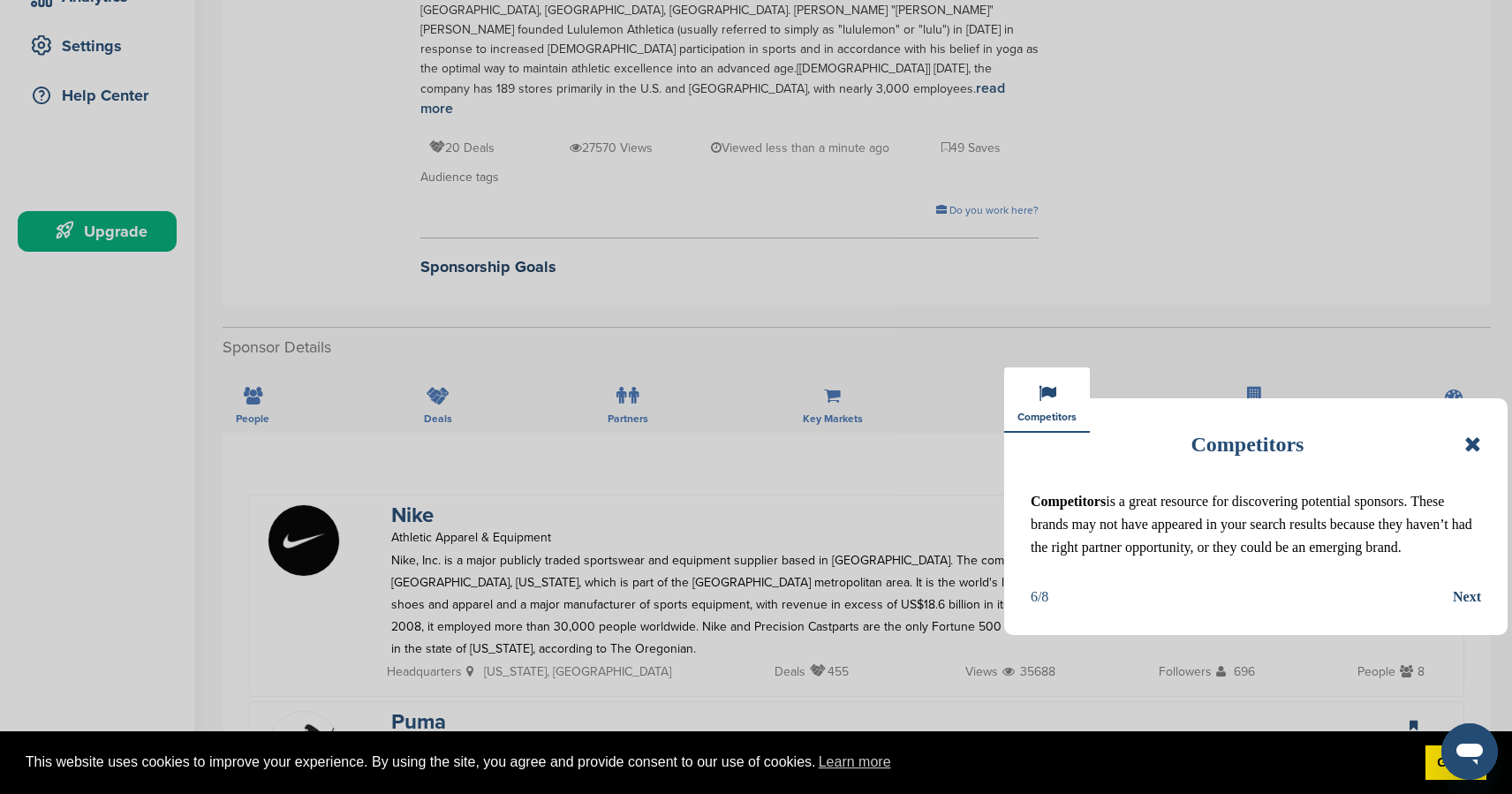
click at [1467, 592] on div "Next" at bounding box center [1467, 597] width 29 height 23
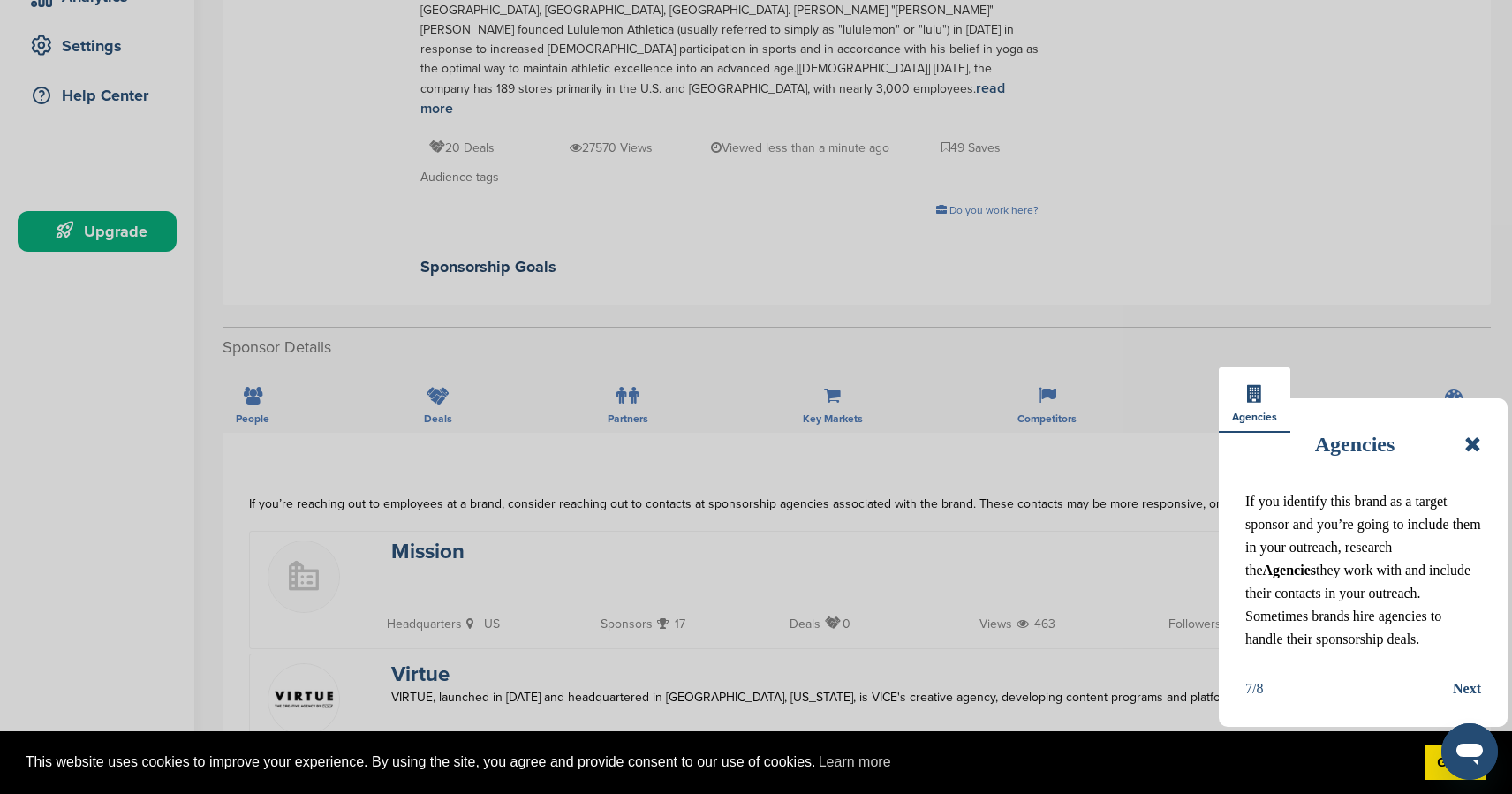
click at [1470, 698] on div "Next" at bounding box center [1467, 689] width 29 height 23
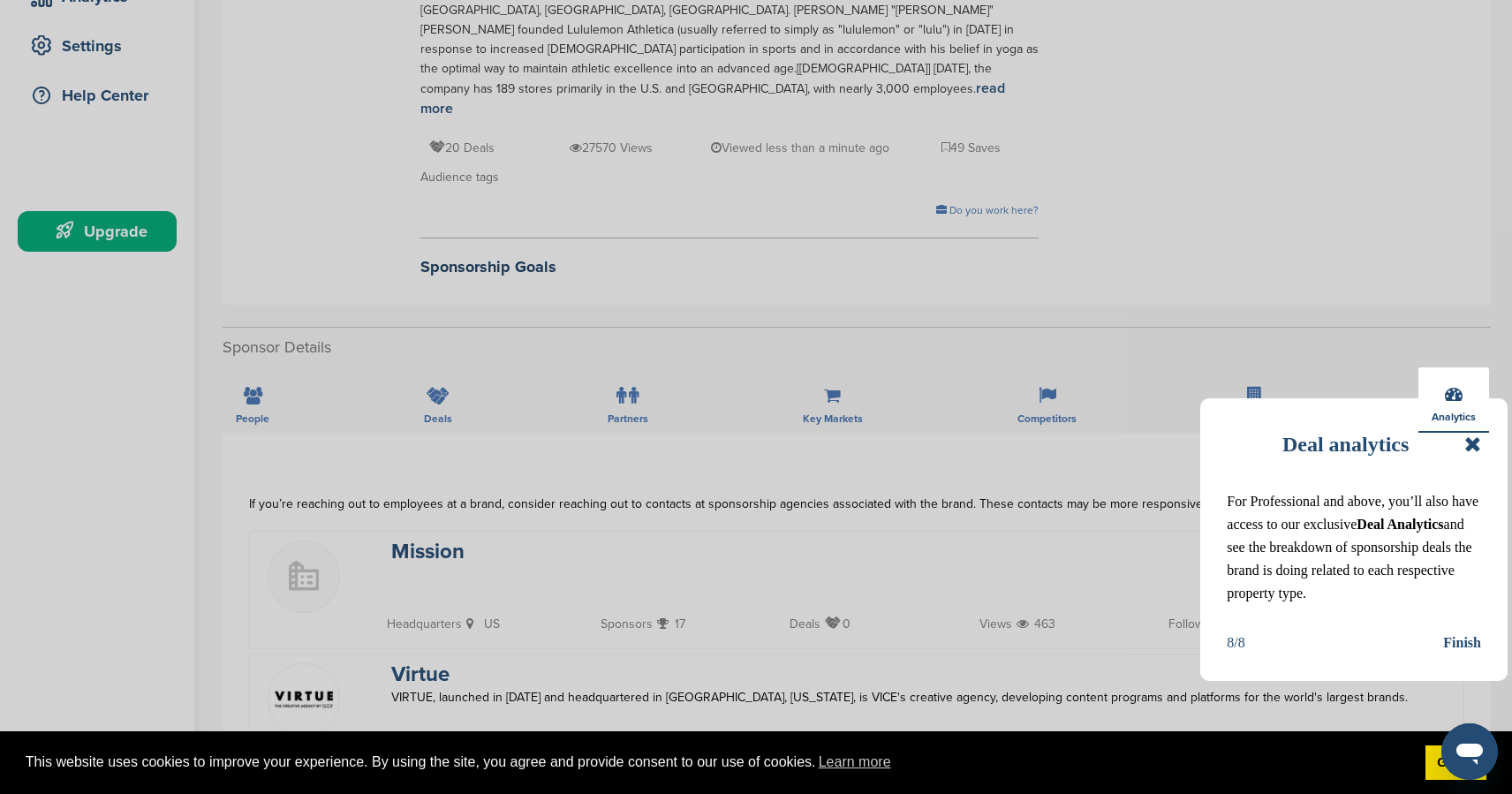
click at [1469, 647] on div "Finish" at bounding box center [1462, 643] width 38 height 23
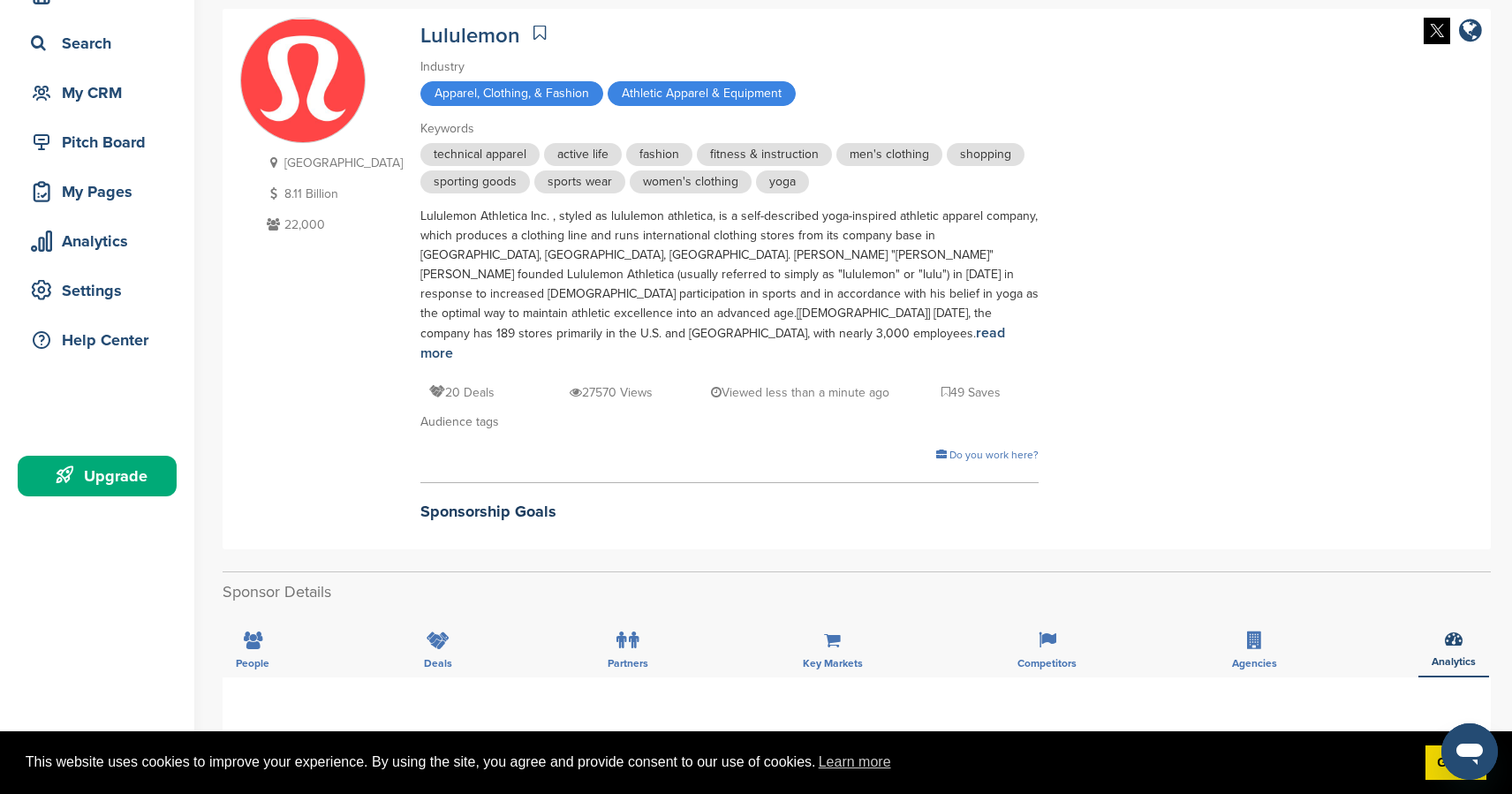
scroll to position [0, 0]
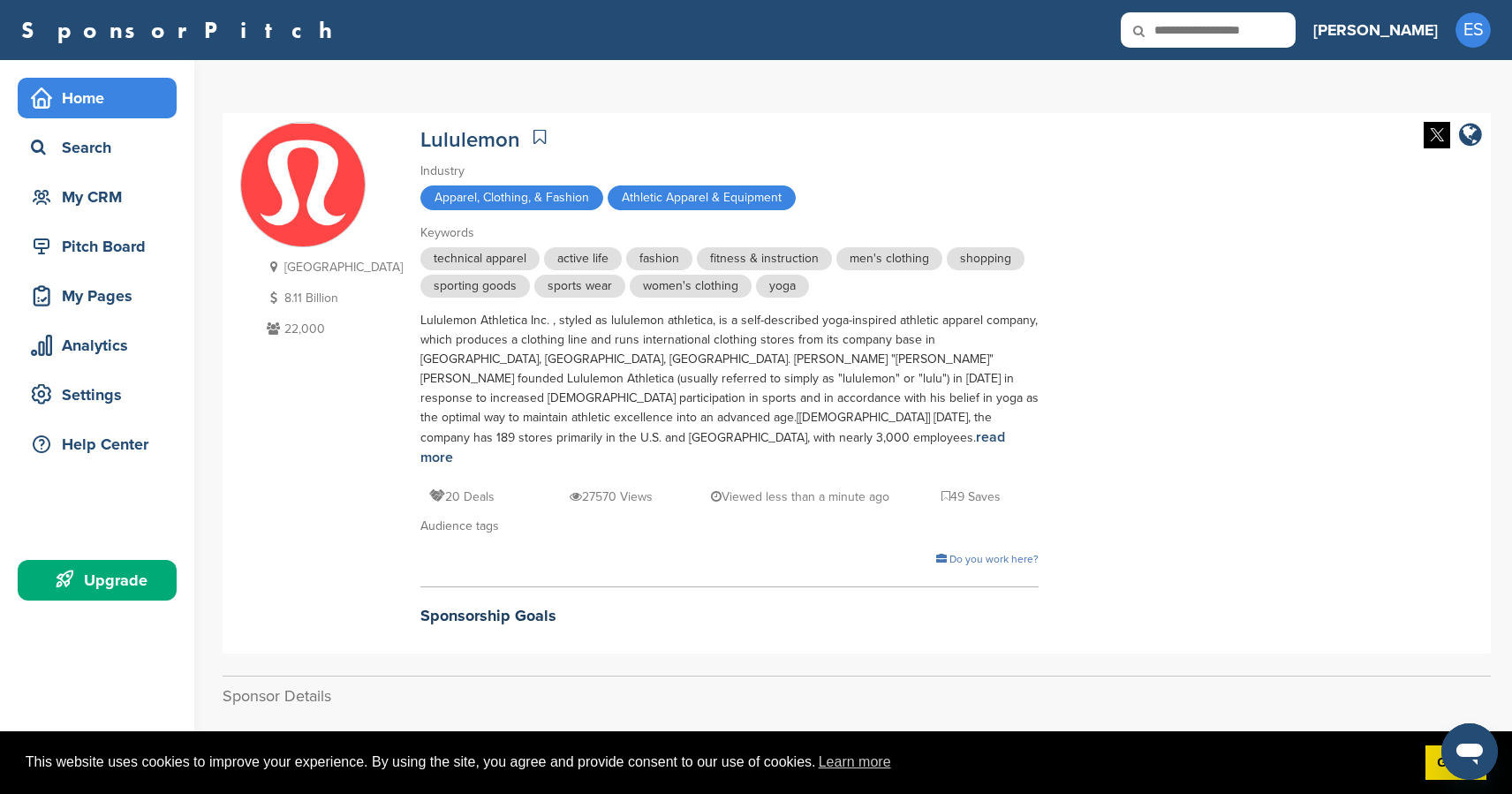
click at [130, 80] on div "Home" at bounding box center [97, 98] width 159 height 40
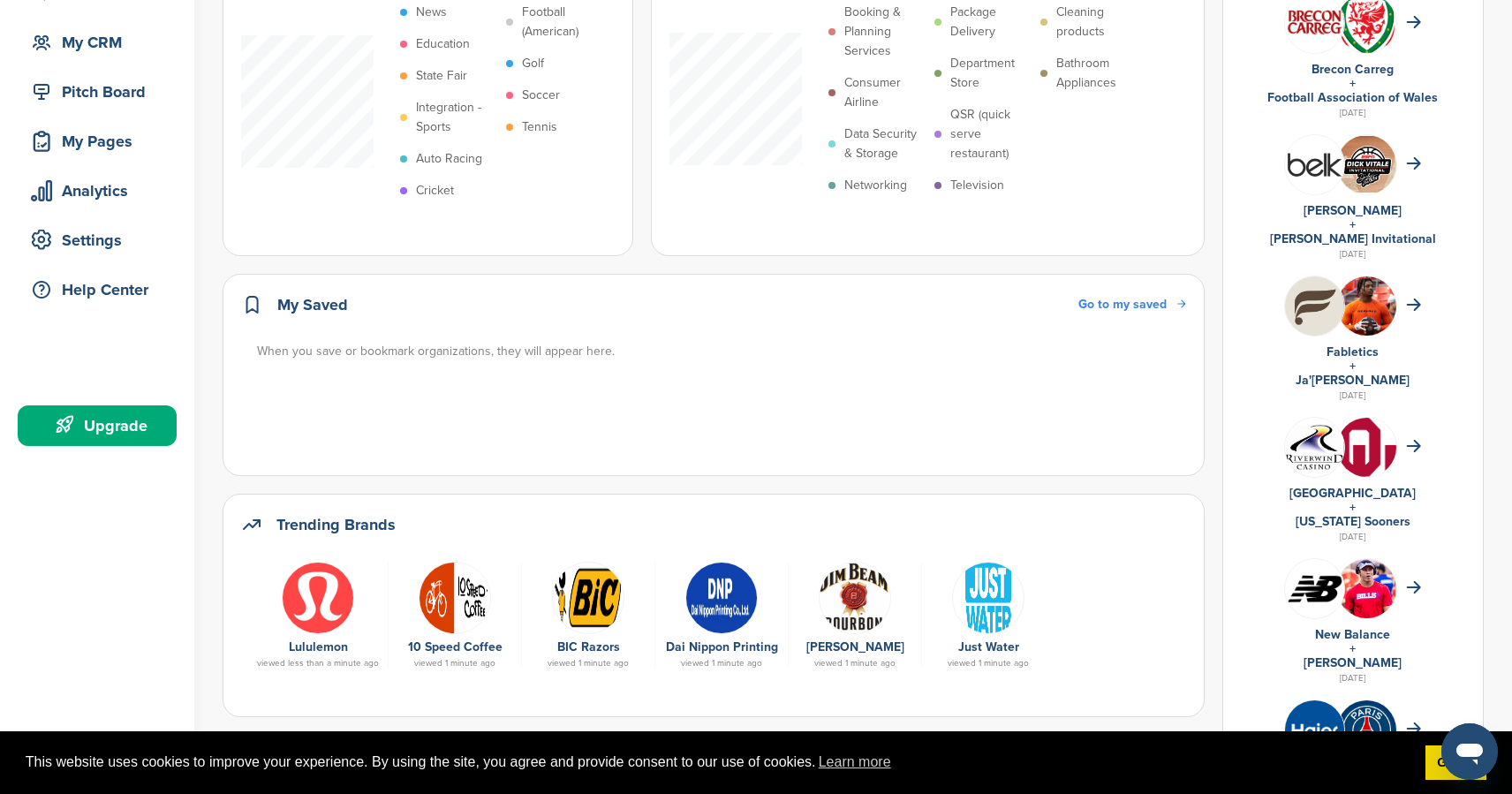
scroll to position [175, 0]
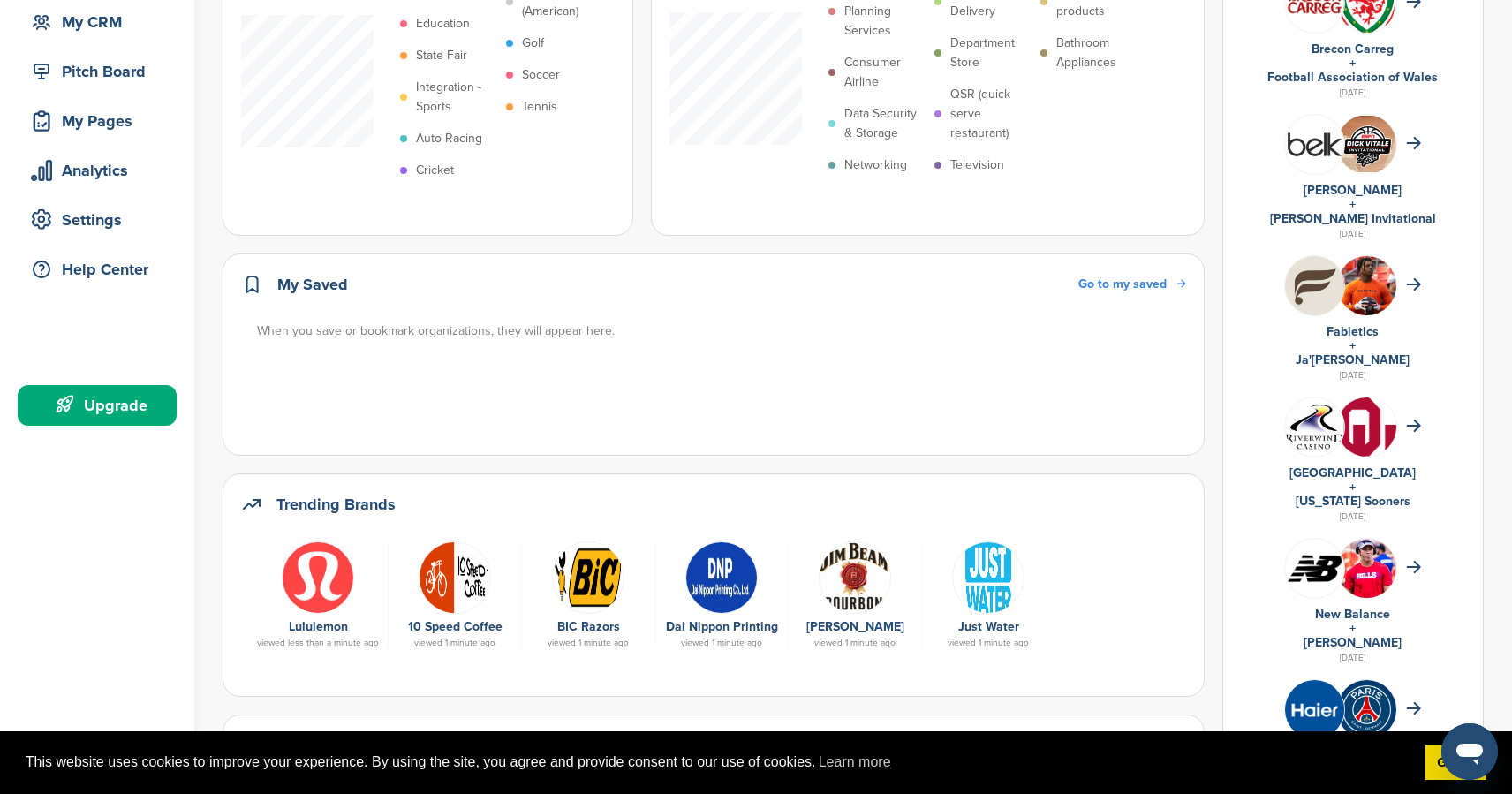
click at [311, 548] on img at bounding box center [318, 578] width 73 height 73
